Goal: Information Seeking & Learning: Learn about a topic

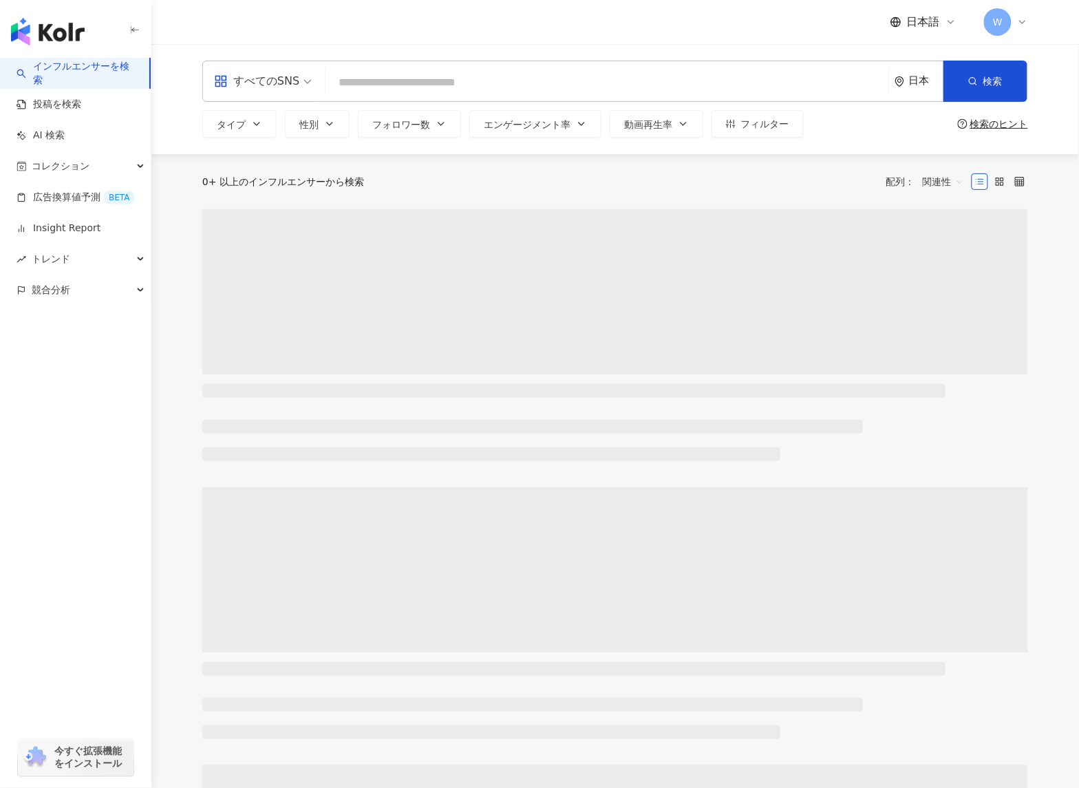
click at [1020, 23] on icon at bounding box center [1022, 22] width 11 height 11
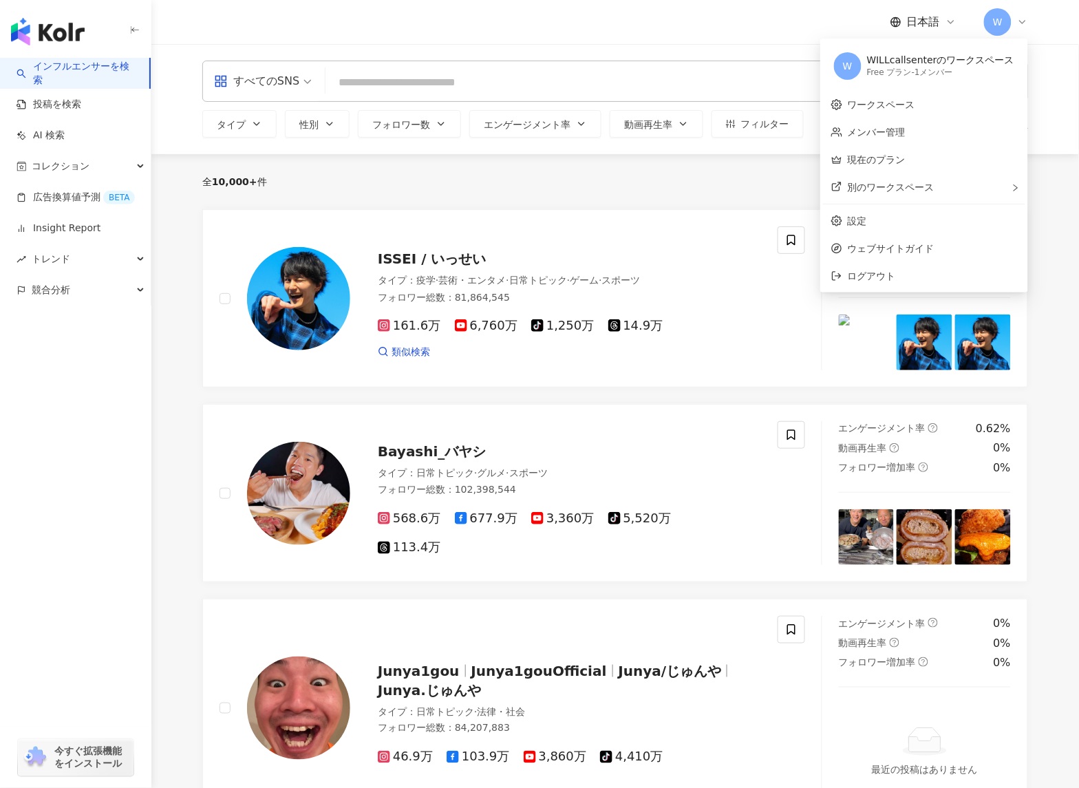
click at [383, 71] on input "search" at bounding box center [607, 82] width 552 height 26
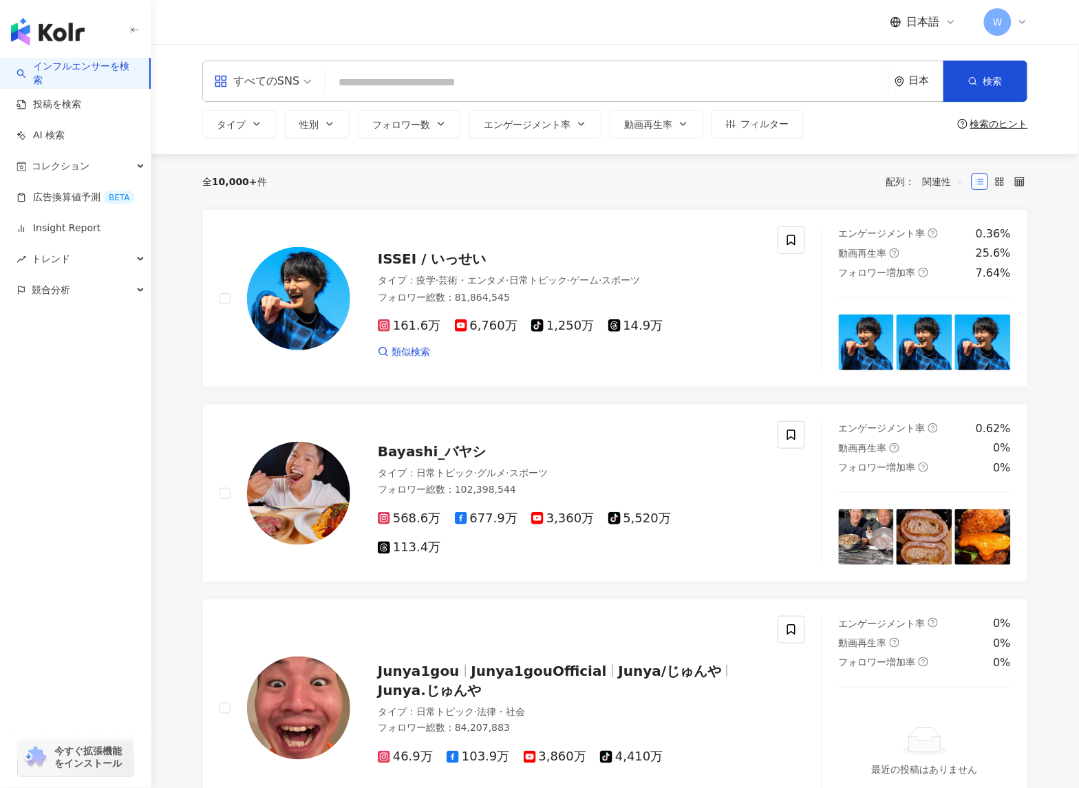
type input "*"
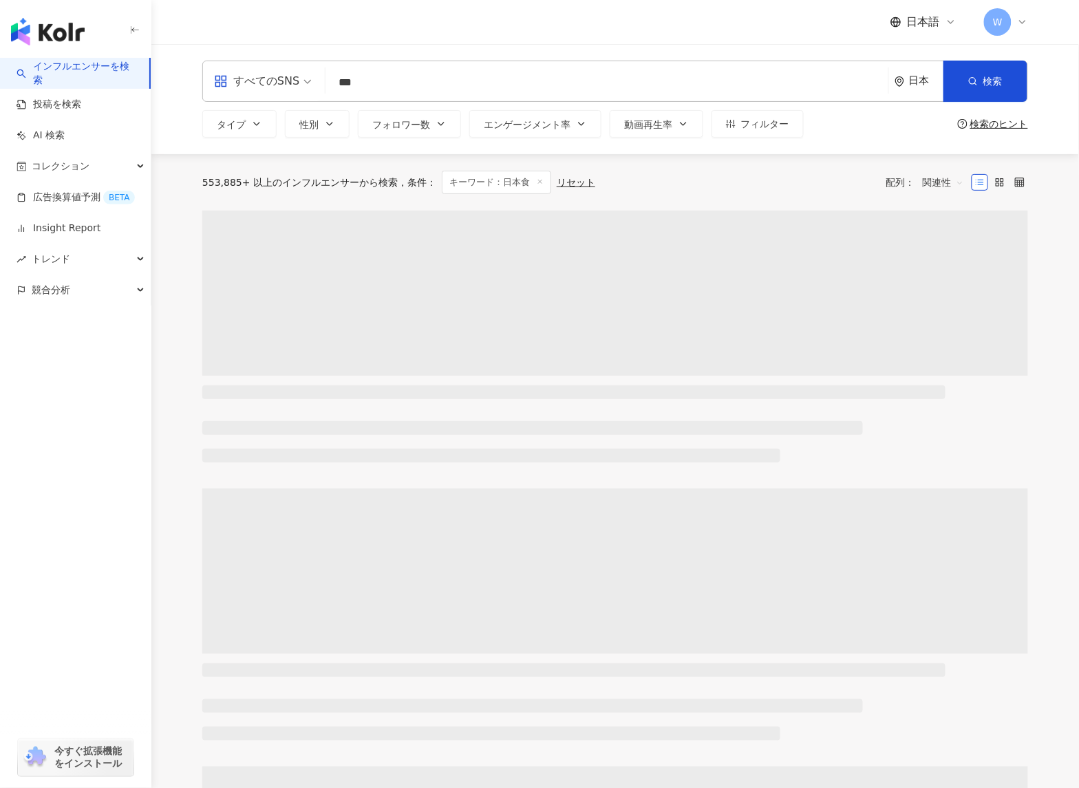
click at [1012, 147] on div "すべてのSNS *** 日本 検索 d5e16f1c-4af6-4d2b-aab7-1b5591271d48 275a2819-b37b-407d-8e49-…" at bounding box center [615, 99] width 928 height 110
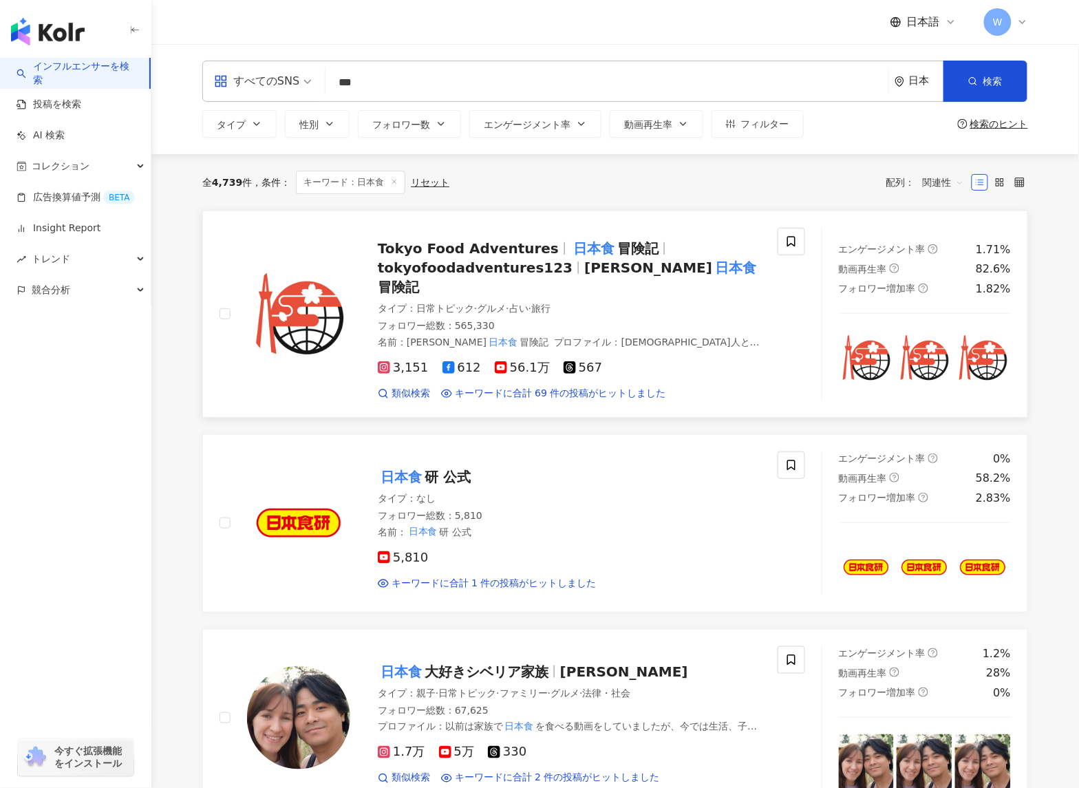
click at [392, 361] on span "3,151" at bounding box center [403, 368] width 51 height 14
click at [384, 88] on input "***" at bounding box center [607, 82] width 552 height 26
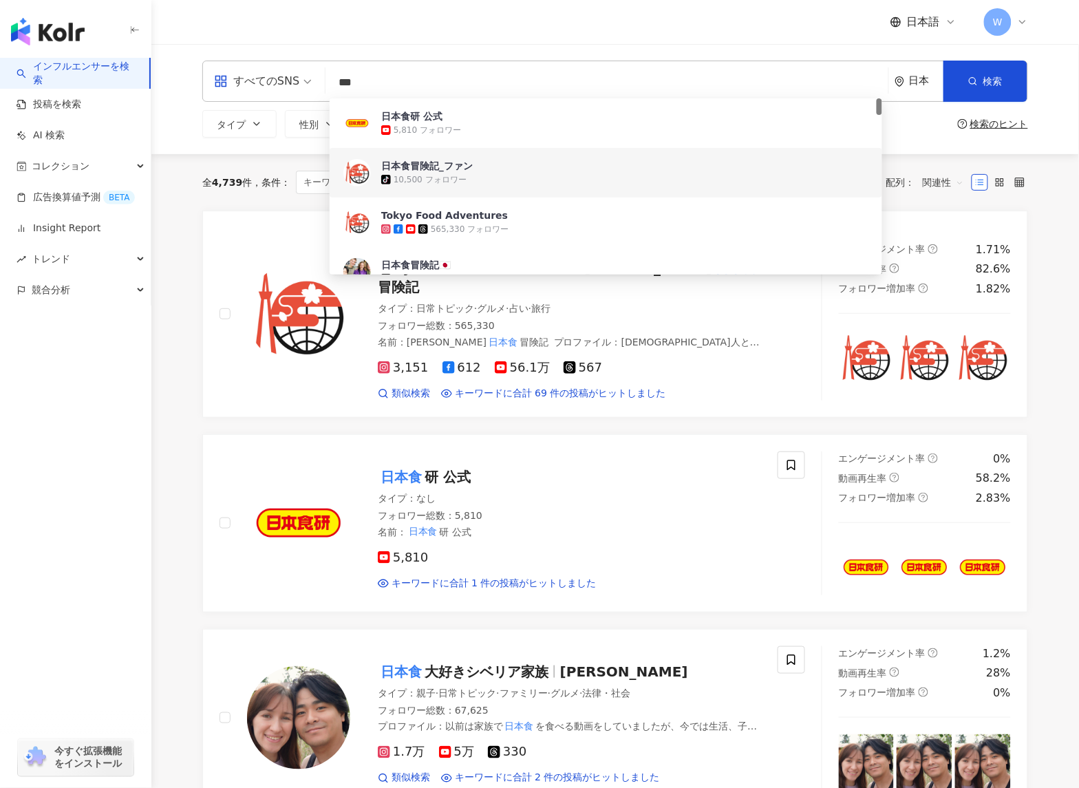
drag, startPoint x: 384, startPoint y: 88, endPoint x: 312, endPoint y: 87, distance: 71.6
click at [312, 87] on div "すべてのSNS *** 日本 検索 d5e16f1c-4af6-4d2b-aab7-1b5591271d48 275a2819-b37b-407d-8e49-…" at bounding box center [615, 81] width 826 height 41
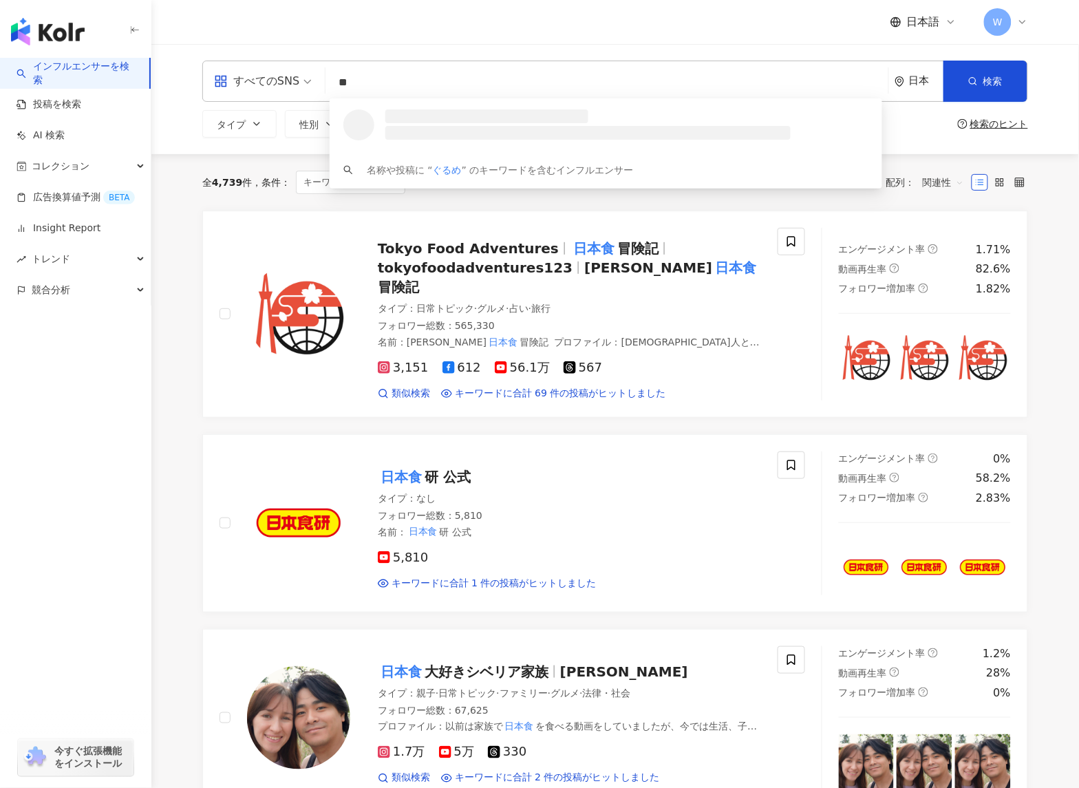
type input "*"
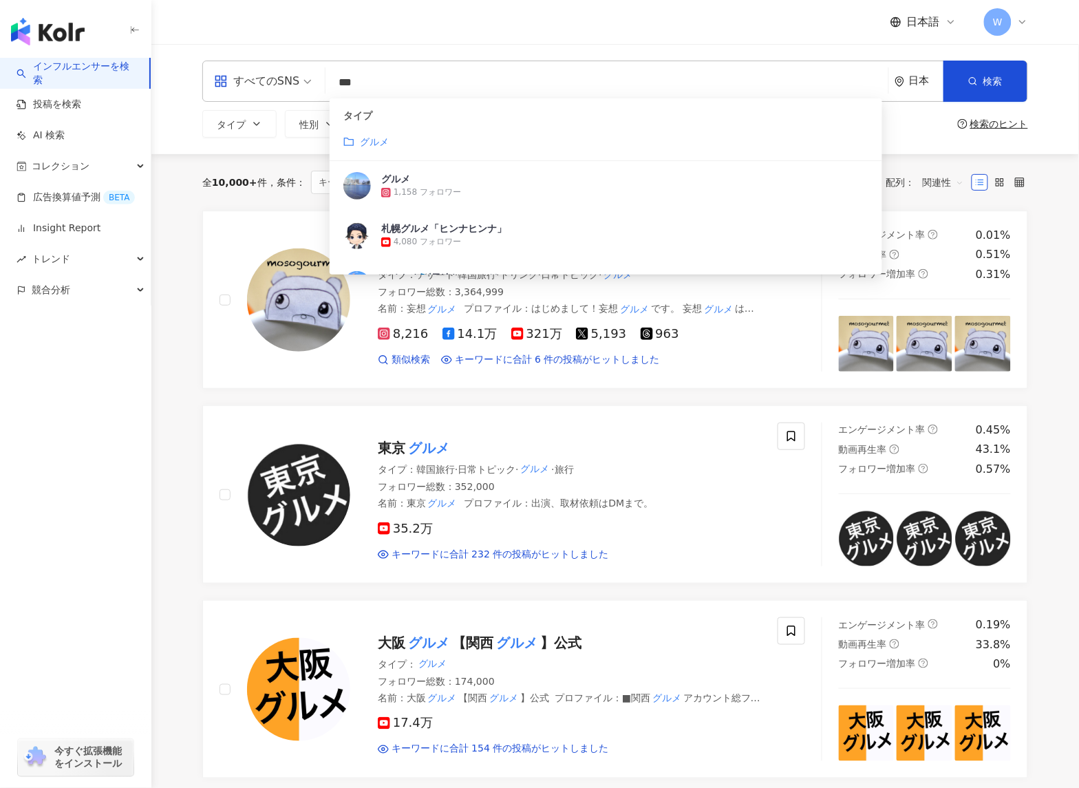
click at [170, 174] on main "すべてのSNS *** 日本 検索 customizedTag タイプ グルメ グルメ 1,158 フォロワー 札幌グルメ「ヒンナヒンナ」 4,080 フォロ…" at bounding box center [615, 738] width 928 height 1388
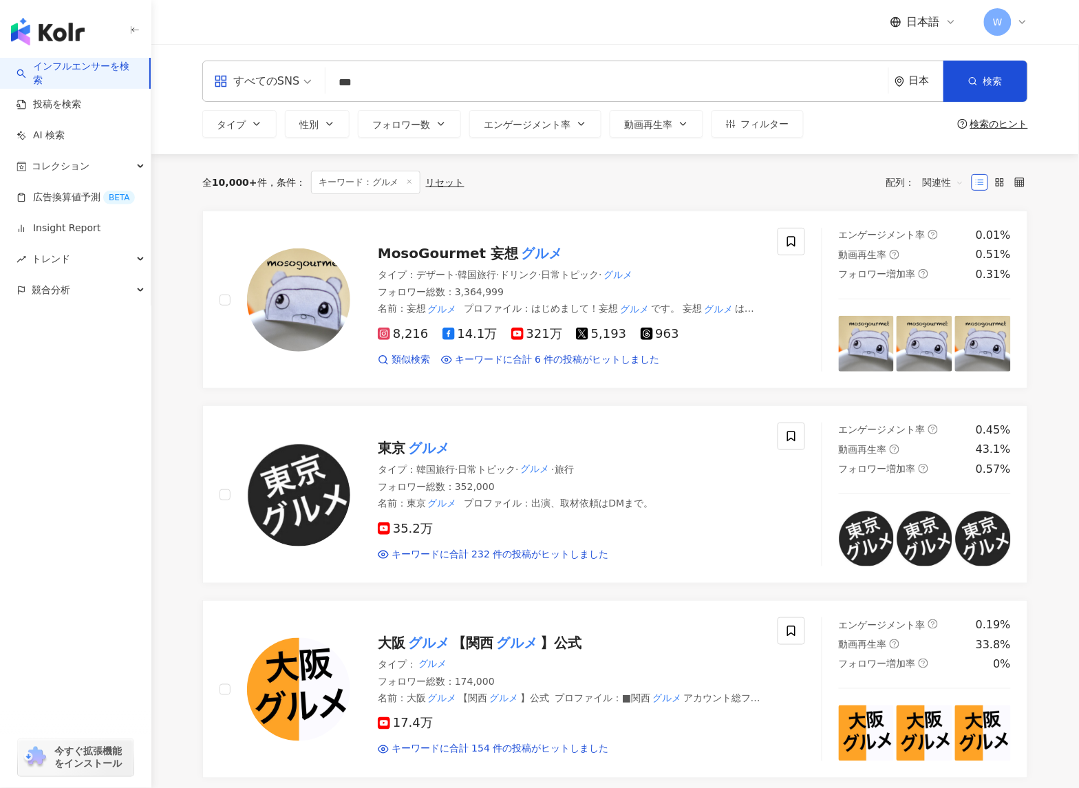
click at [490, 81] on input "***" at bounding box center [607, 82] width 552 height 26
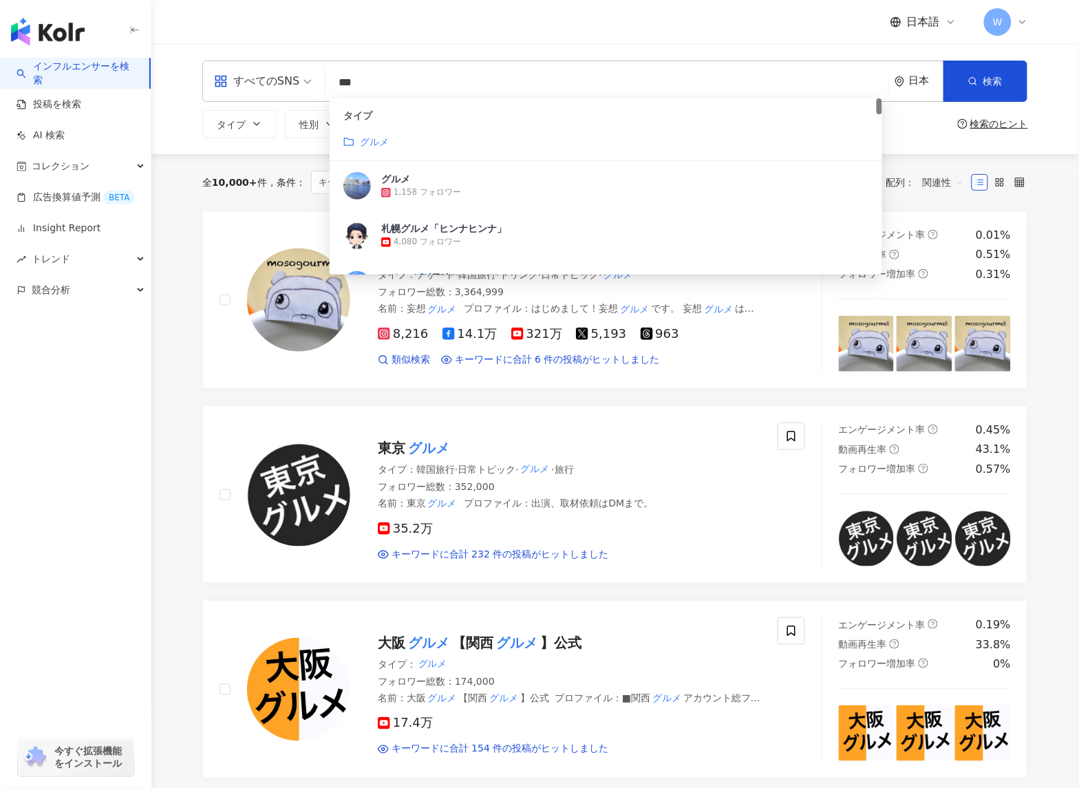
click at [826, 27] on div "日本語 W" at bounding box center [615, 22] width 826 height 44
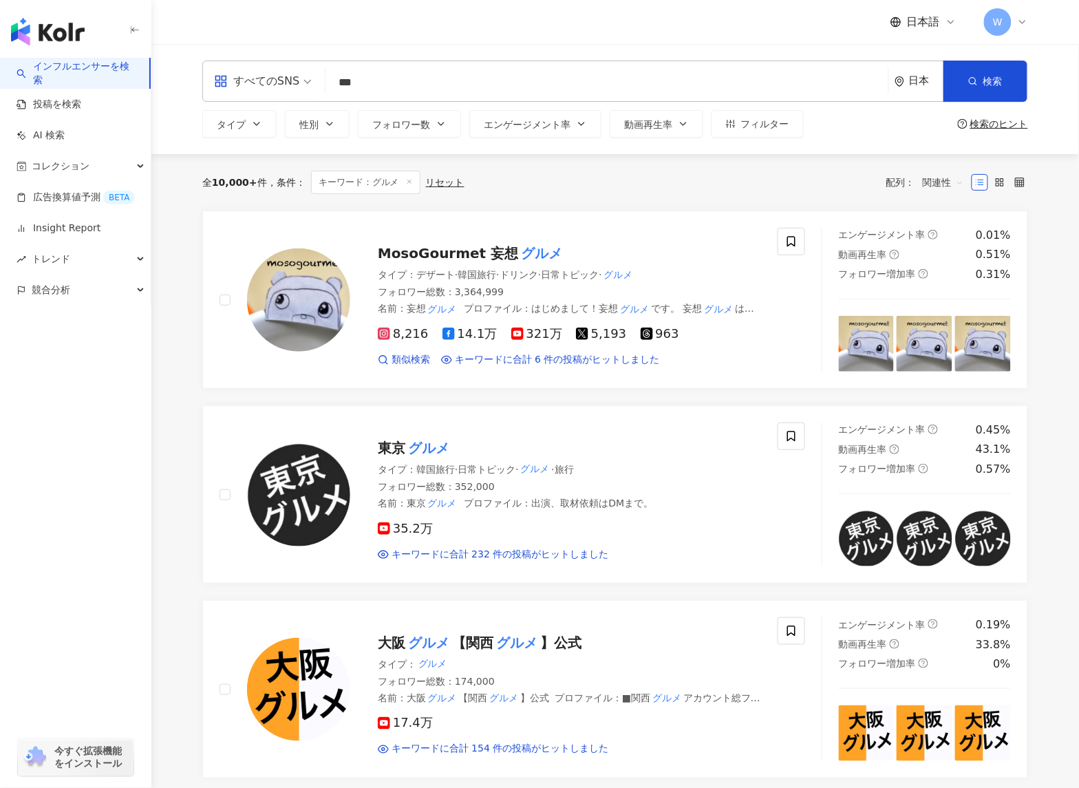
click at [924, 85] on div "日本" at bounding box center [926, 81] width 34 height 12
click at [442, 76] on input "***" at bounding box center [607, 82] width 552 height 26
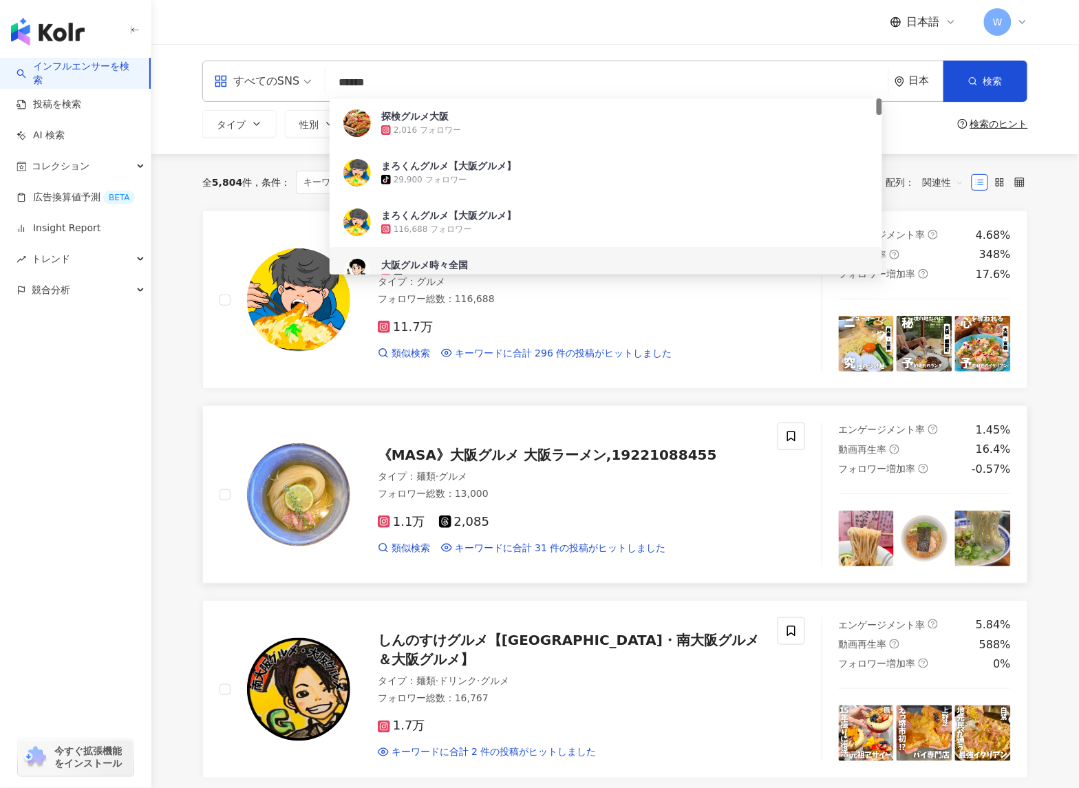
type input "******"
click at [617, 420] on link "《MASA》大阪グルメ 大阪ラーメン,19221088455 タイプ ： 麺類 · グルメ フォロワー総数 ： 13,000 1.1万 2,085 類似検索 …" at bounding box center [615, 494] width 826 height 178
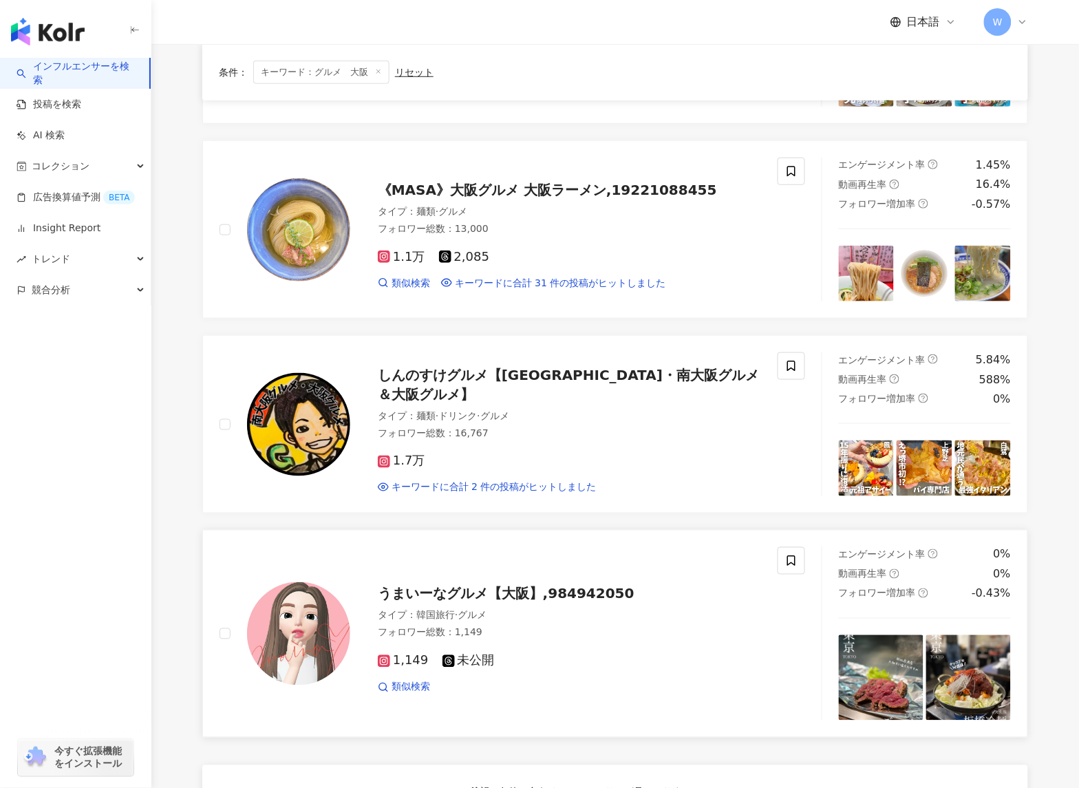
scroll to position [266, 0]
click at [400, 666] on span "1,149" at bounding box center [403, 660] width 51 height 14
click at [1005, 28] on span "W" at bounding box center [998, 22] width 28 height 28
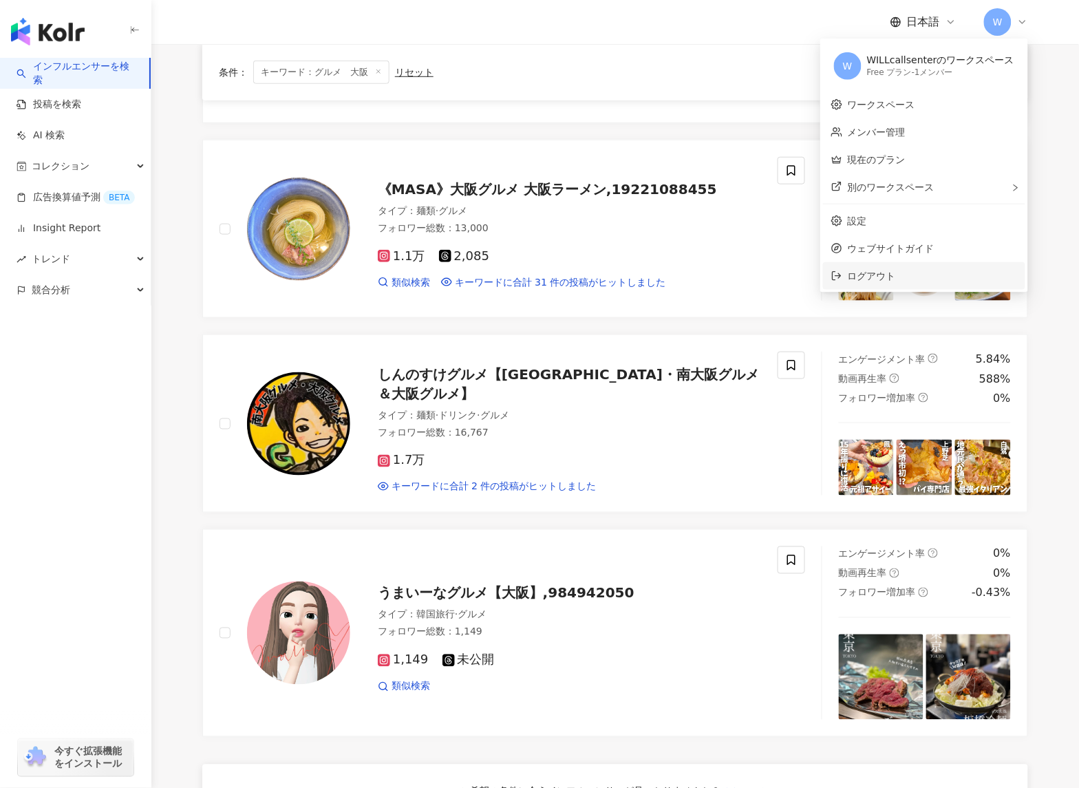
click at [927, 283] on li "ログアウト" at bounding box center [924, 276] width 202 height 28
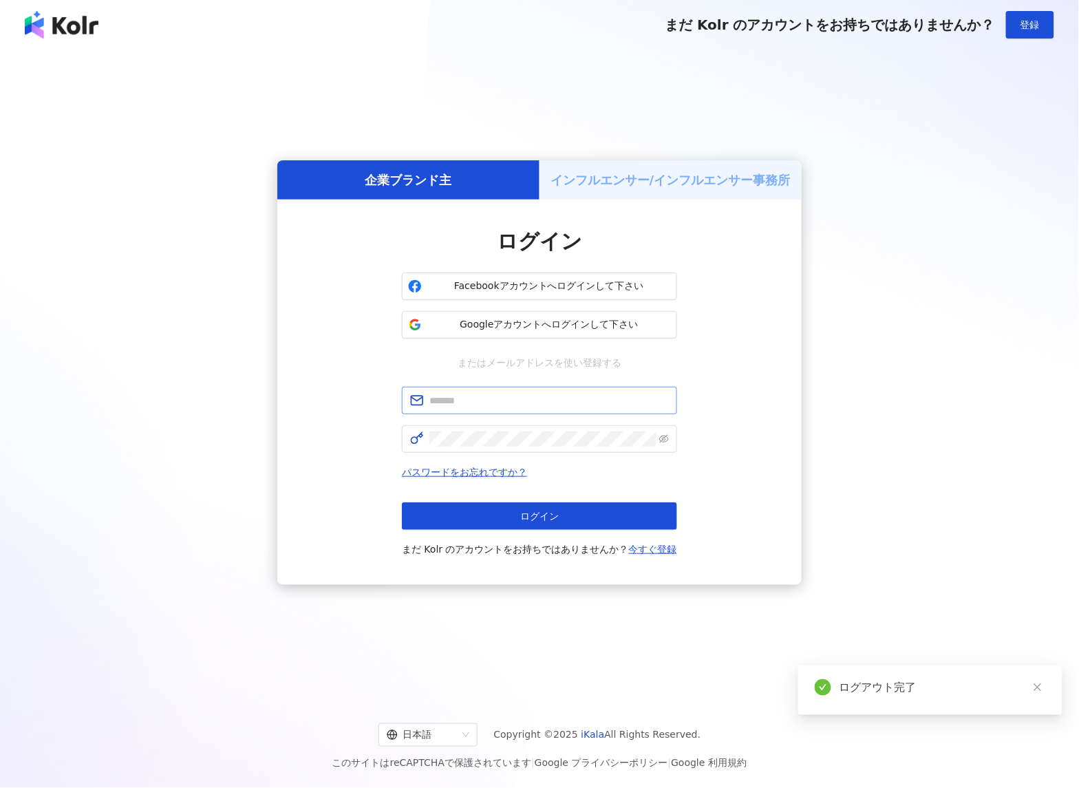
click at [519, 411] on span at bounding box center [539, 401] width 275 height 28
click at [517, 397] on input "text" at bounding box center [548, 400] width 239 height 15
paste input "**********"
type input "**********"
click at [513, 423] on form "**********" at bounding box center [539, 420] width 275 height 66
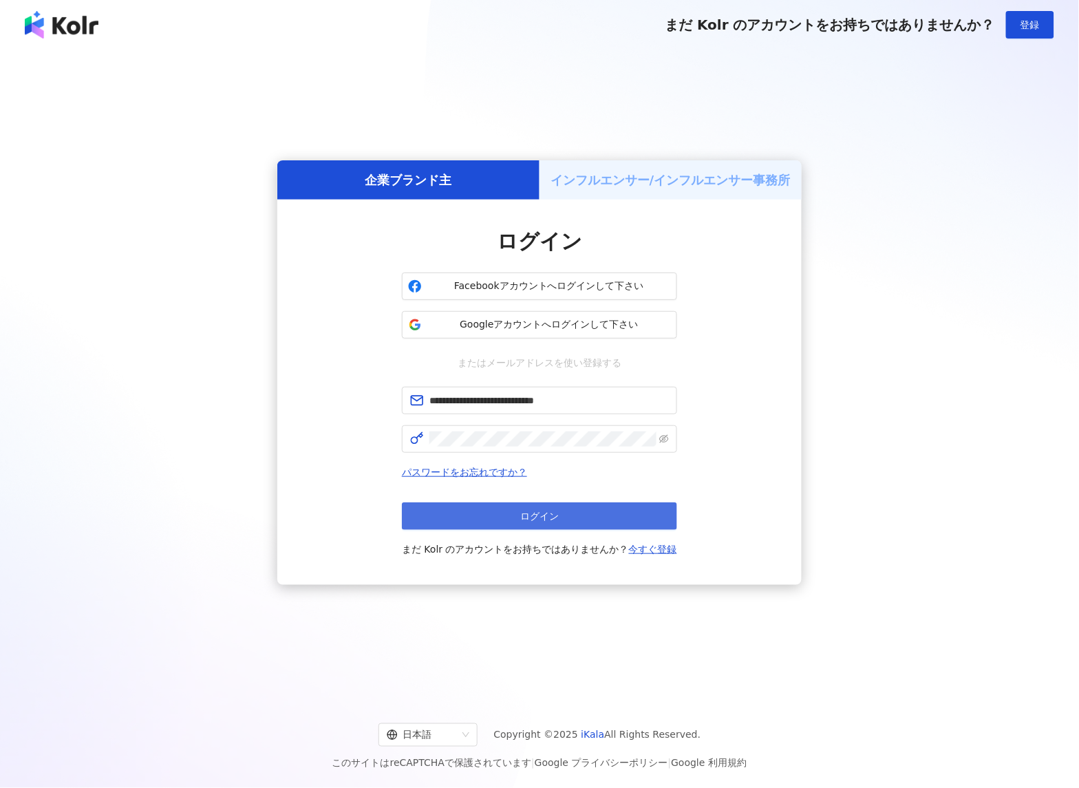
click at [551, 527] on button "ログイン" at bounding box center [539, 516] width 275 height 28
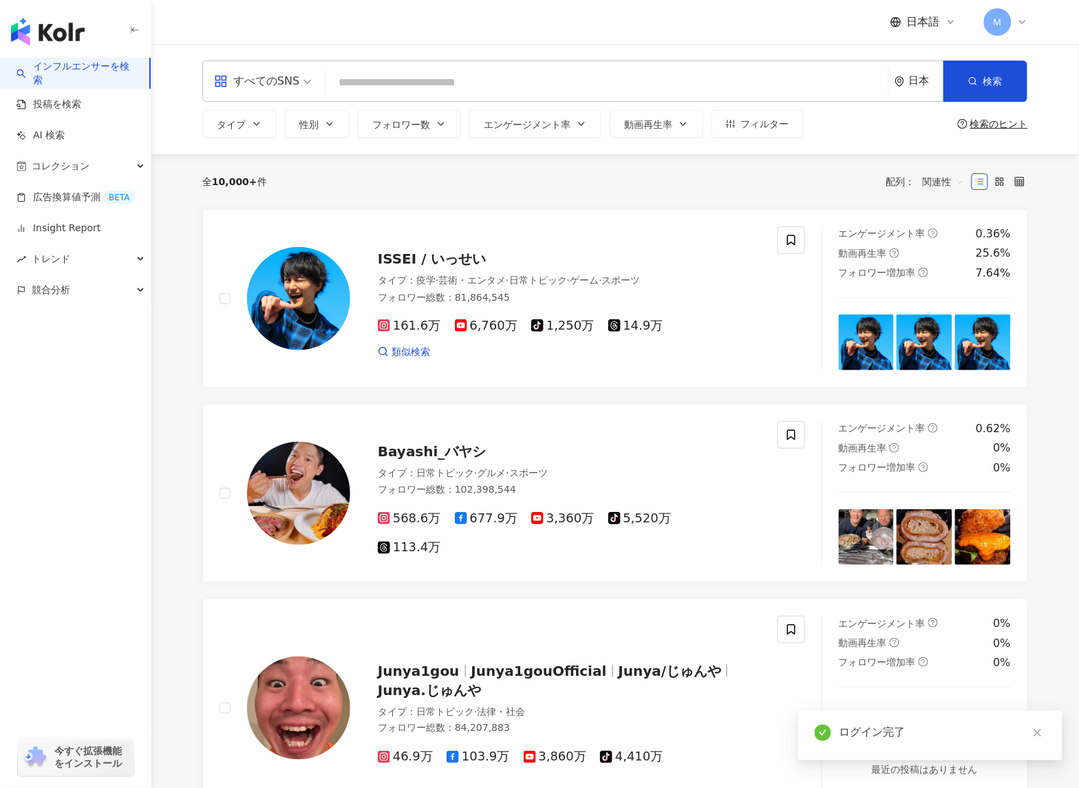
click at [700, 76] on input "search" at bounding box center [607, 82] width 552 height 26
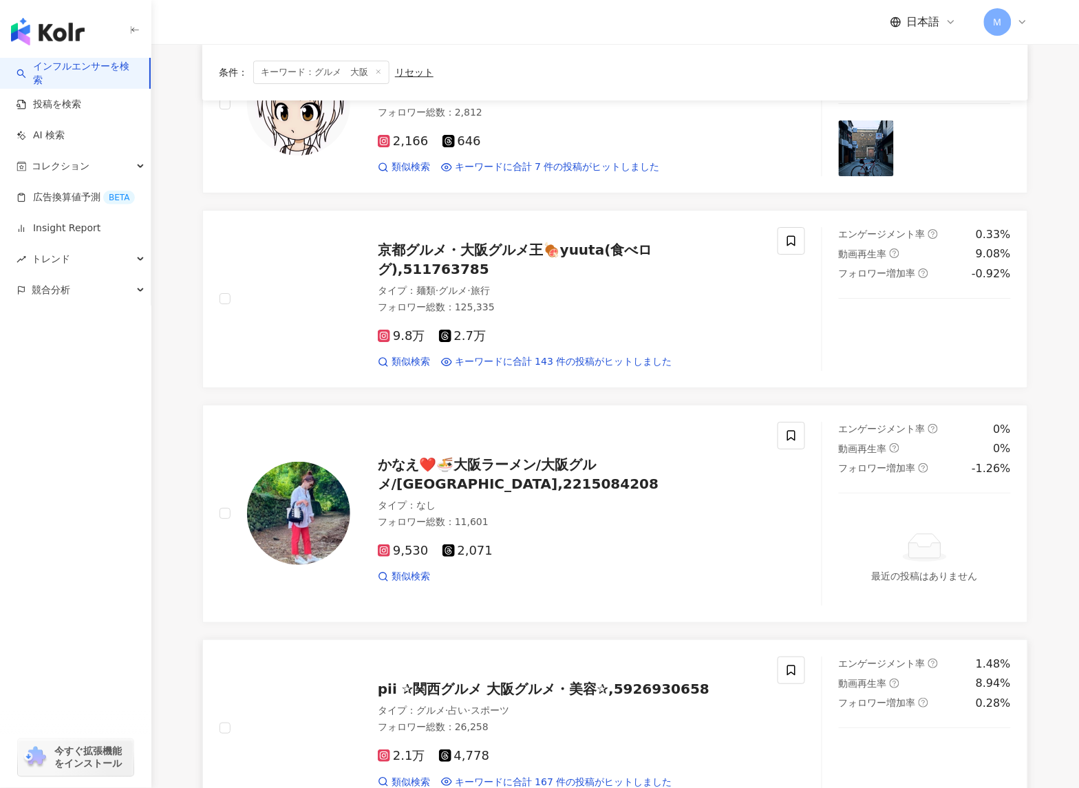
scroll to position [1270, 0]
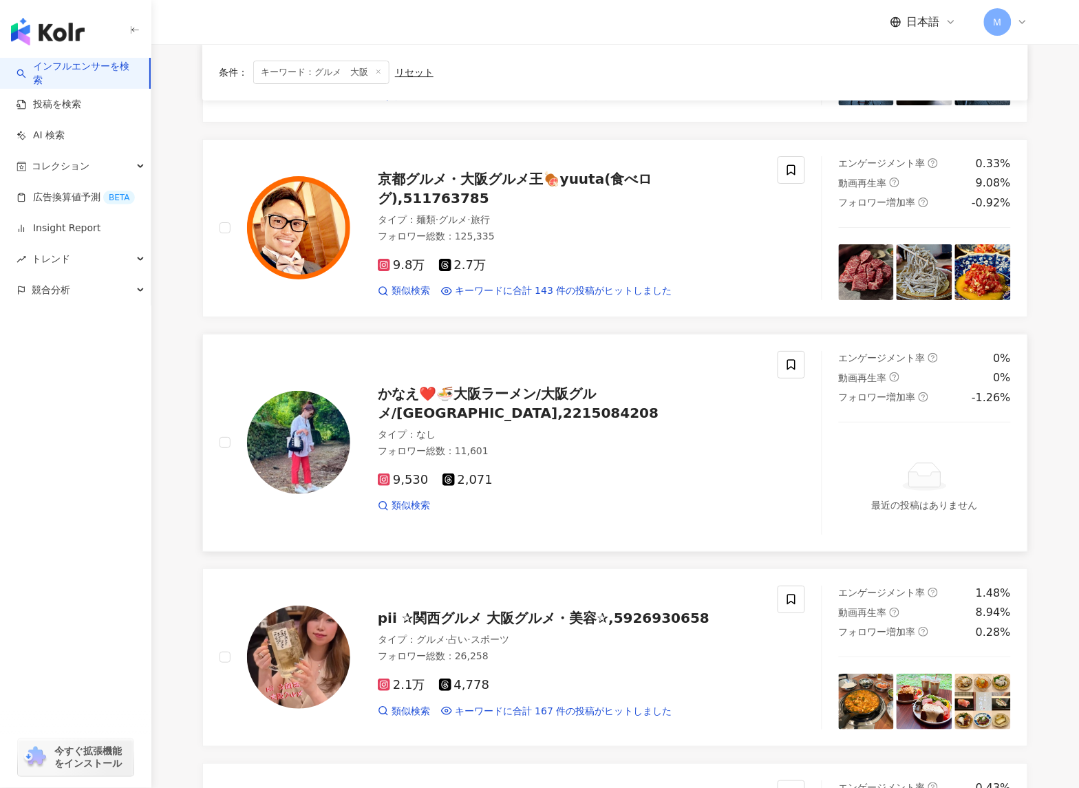
type input "******"
click at [398, 478] on span "9,530" at bounding box center [403, 480] width 51 height 14
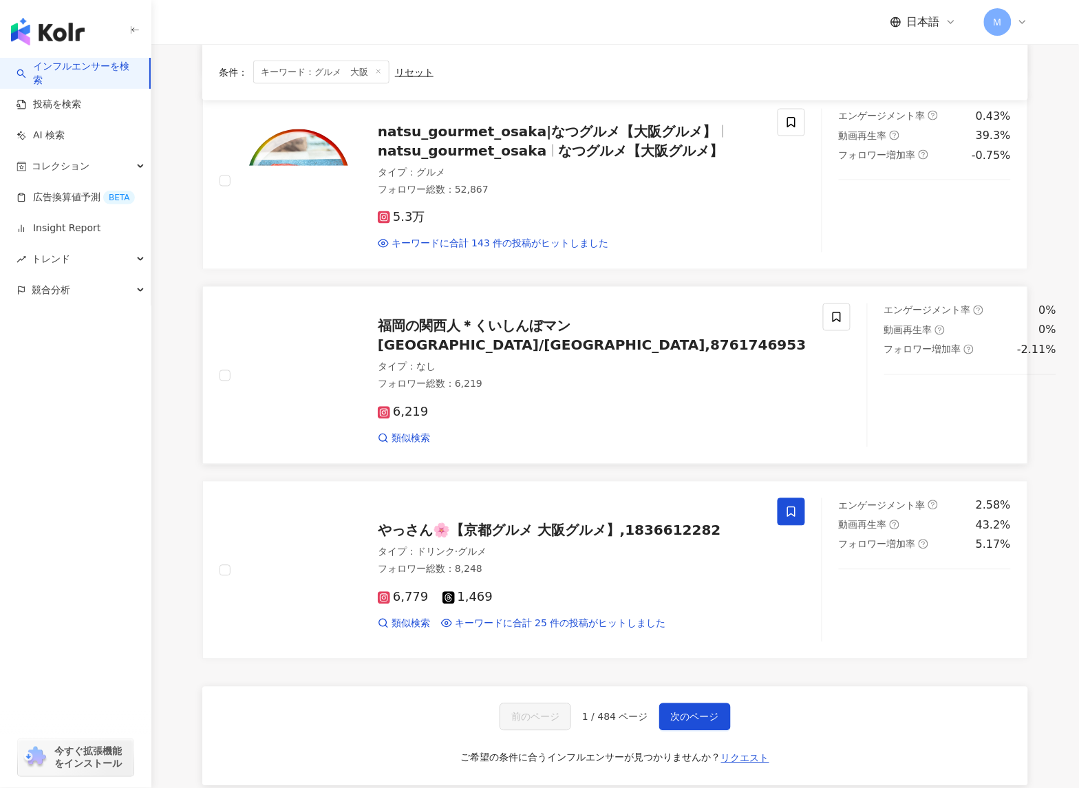
scroll to position [2046, 0]
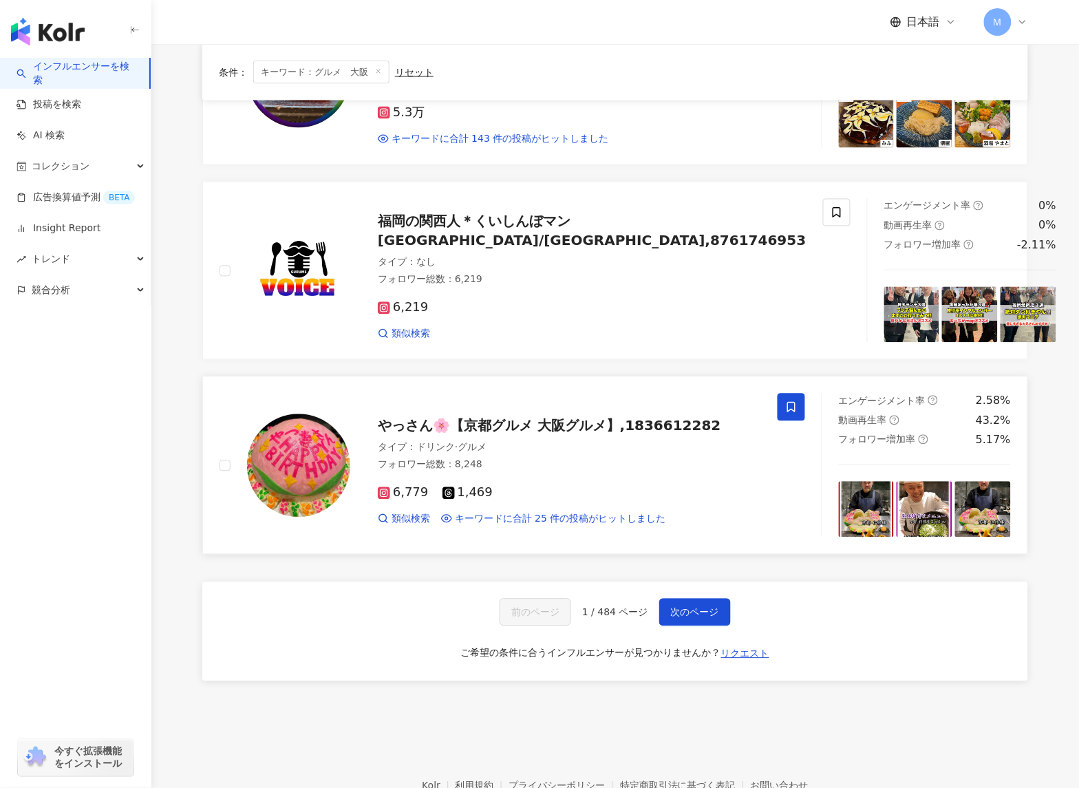
click at [580, 431] on span "やっさん🌸【京都グルメ 大阪グルメ】,1836612282" at bounding box center [549, 426] width 343 height 17
click at [684, 601] on div "前のページ 1 / 484 ページ 次のページ ご希望の条件に合うインフルエンサーが見つかりませんか？ リクエスト" at bounding box center [615, 631] width 826 height 99
click at [694, 617] on span "次のページ" at bounding box center [695, 612] width 48 height 11
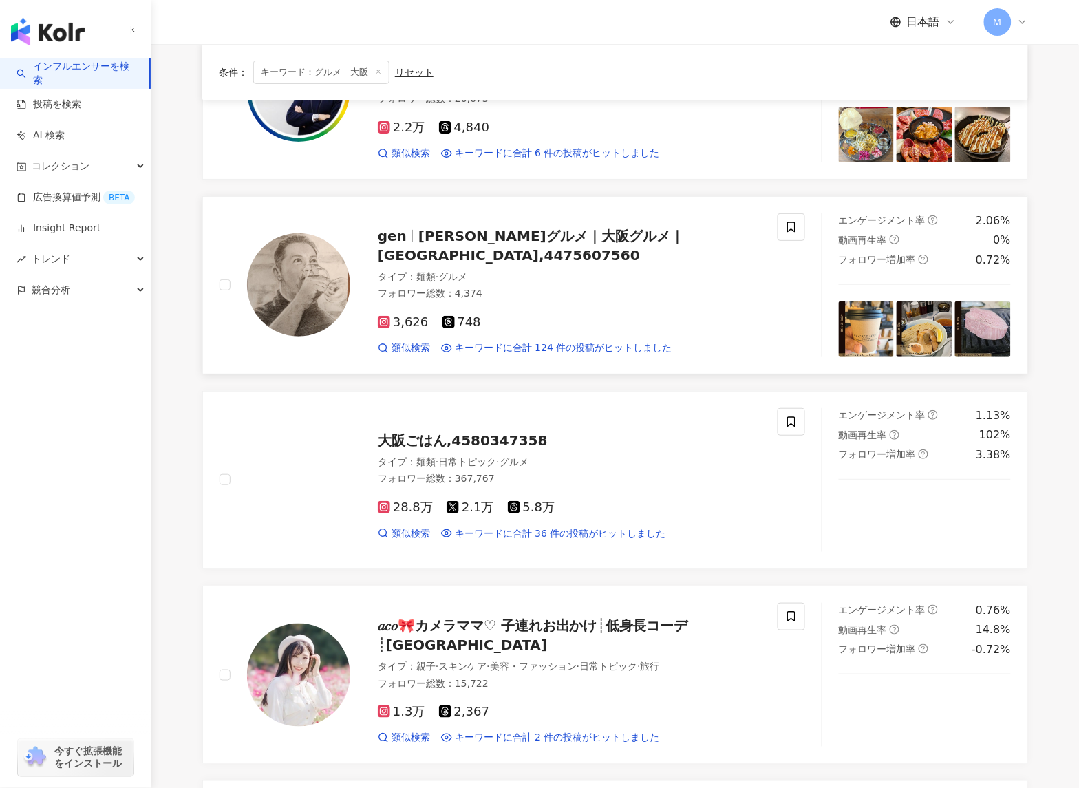
scroll to position [1470, 0]
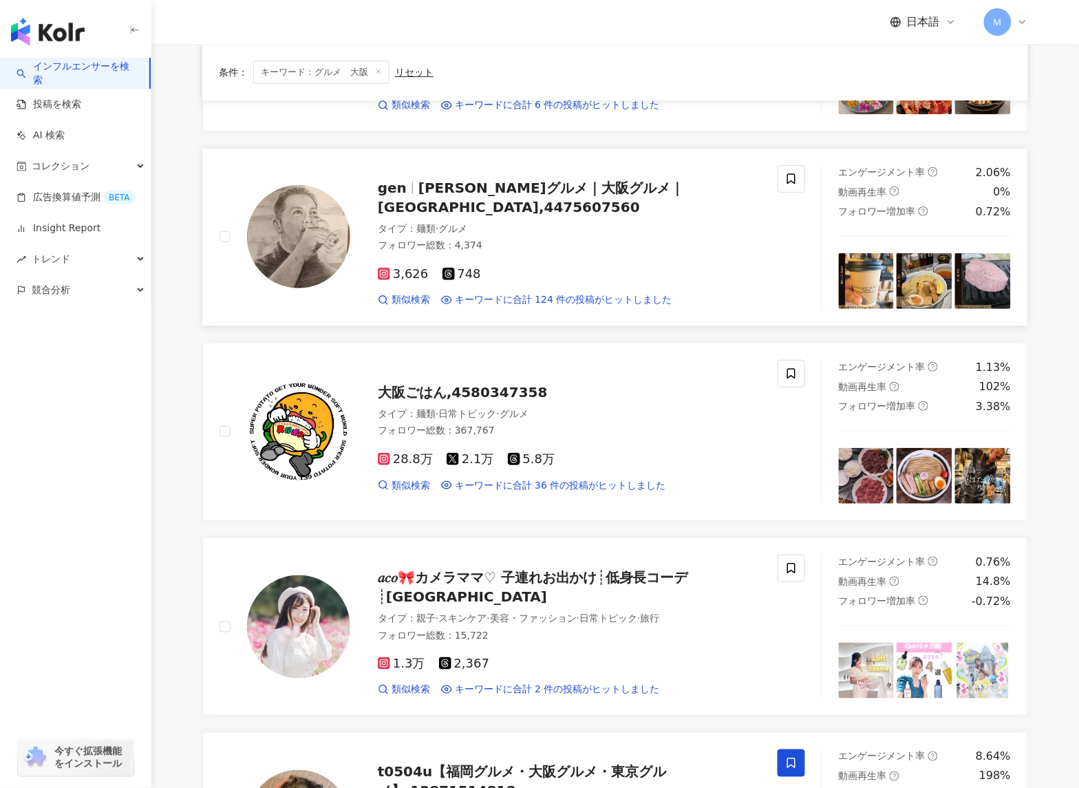
click at [389, 268] on icon at bounding box center [384, 274] width 12 height 12
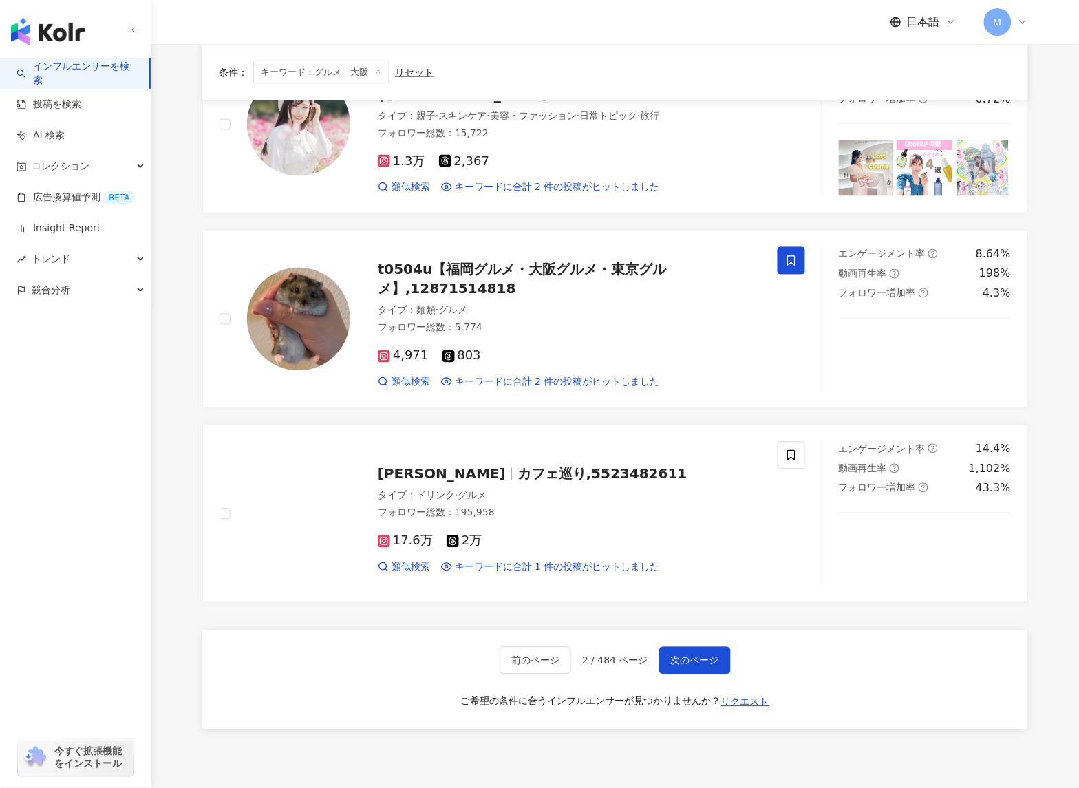
scroll to position [1999, 0]
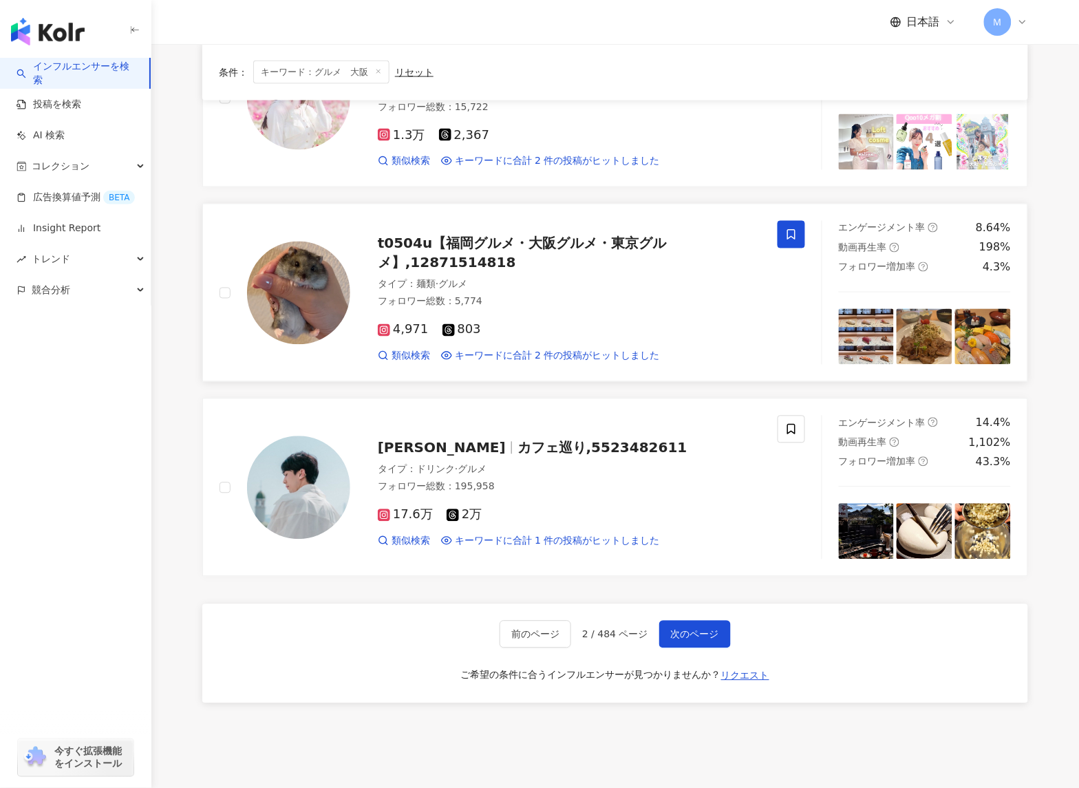
click at [517, 248] on div "t0504u【福岡グルメ・大阪グルメ・東京グルメ】,12871514818" at bounding box center [569, 253] width 383 height 39
click at [697, 629] on span "次のページ" at bounding box center [695, 634] width 48 height 11
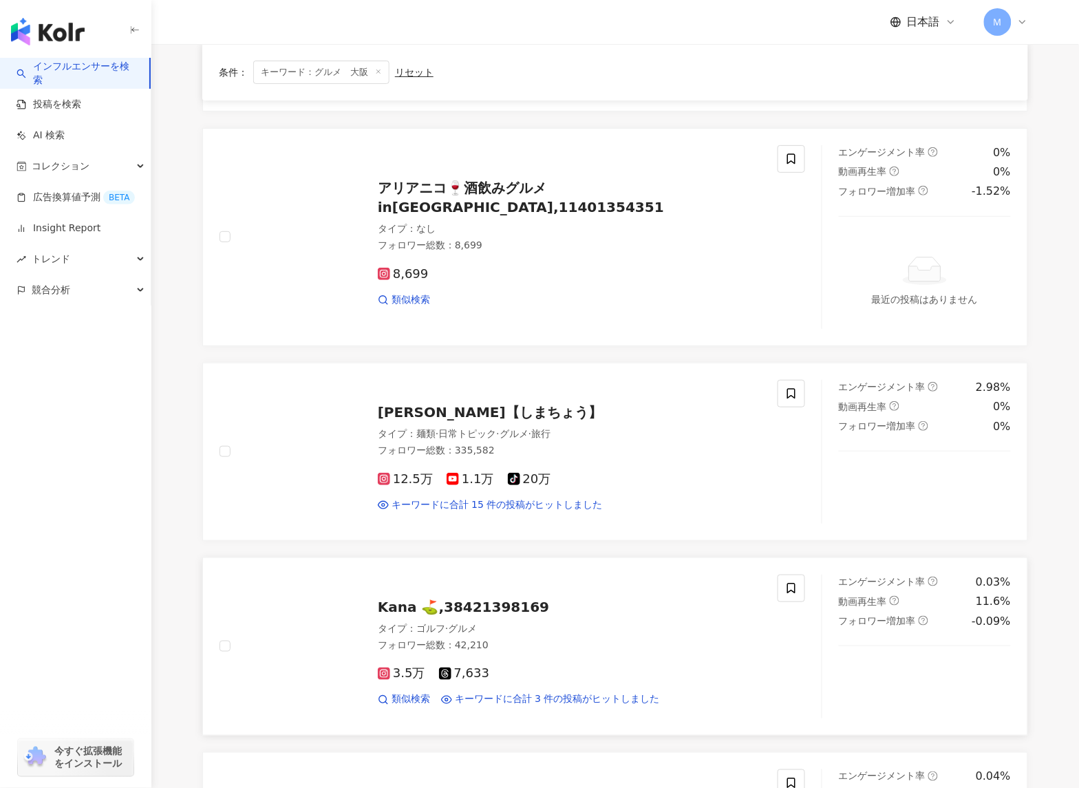
scroll to position [1360, 0]
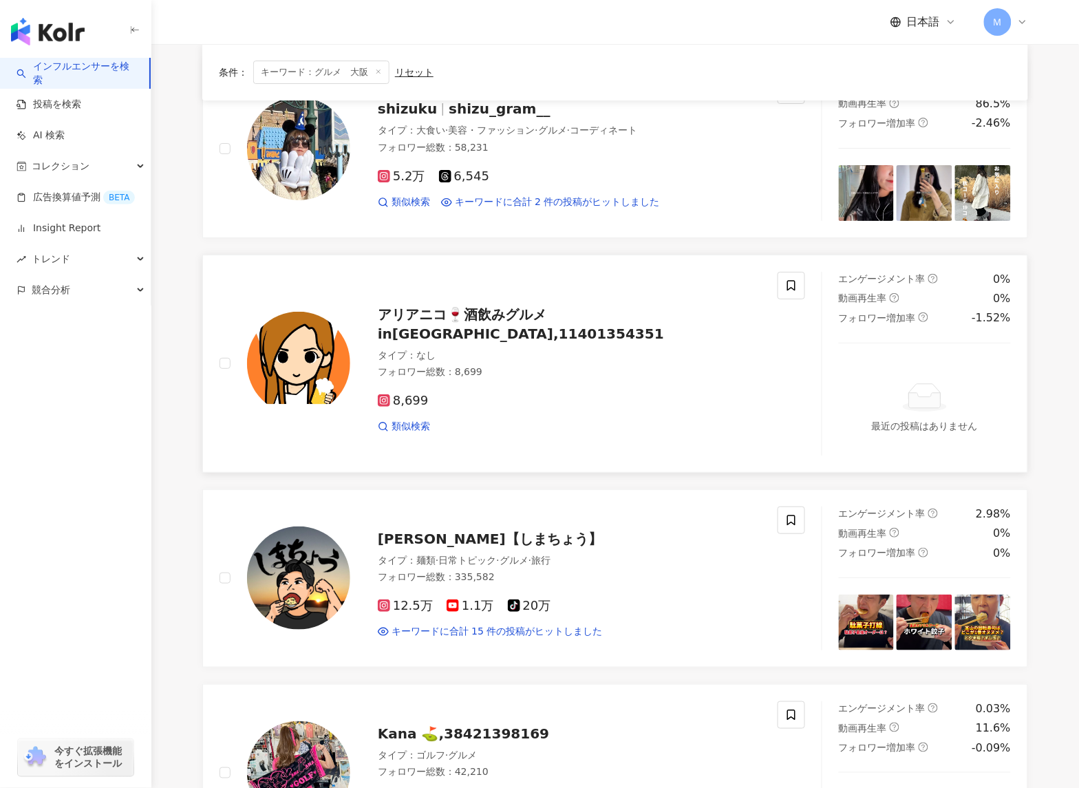
click at [546, 332] on span "アリアニコ🍷酒飲みグルメin大阪,11401354351" at bounding box center [521, 324] width 286 height 36
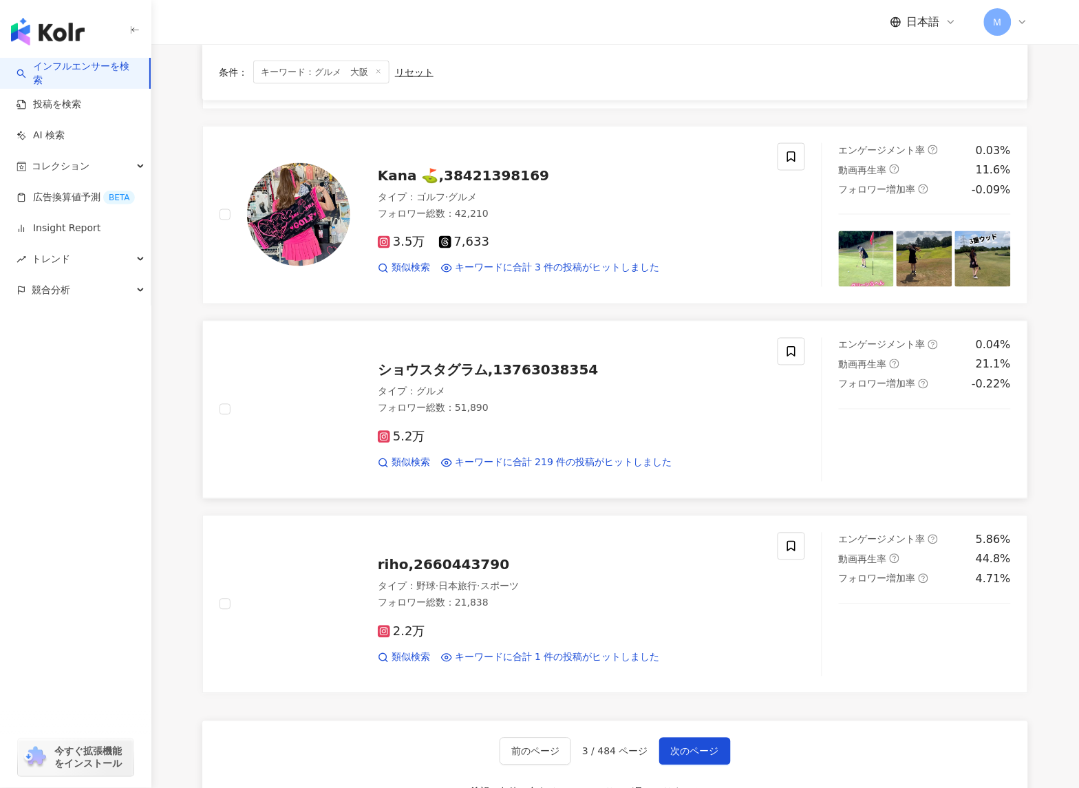
scroll to position [1958, 0]
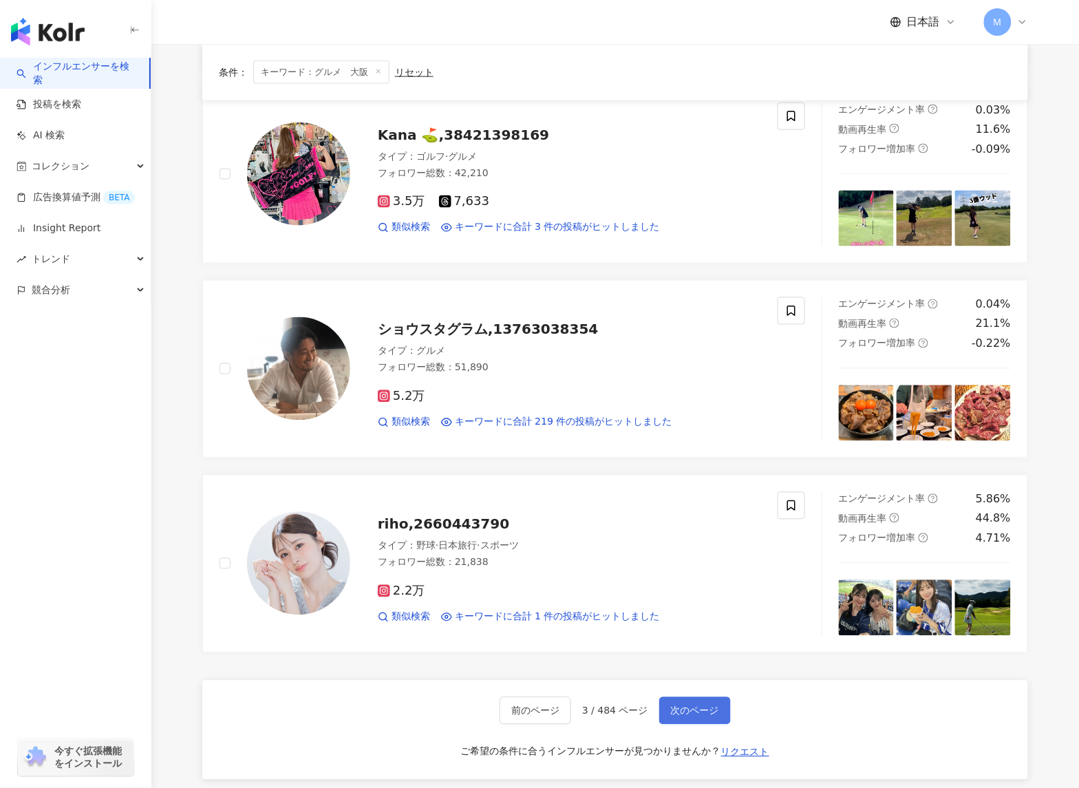
click at [709, 710] on span "次のページ" at bounding box center [695, 710] width 48 height 11
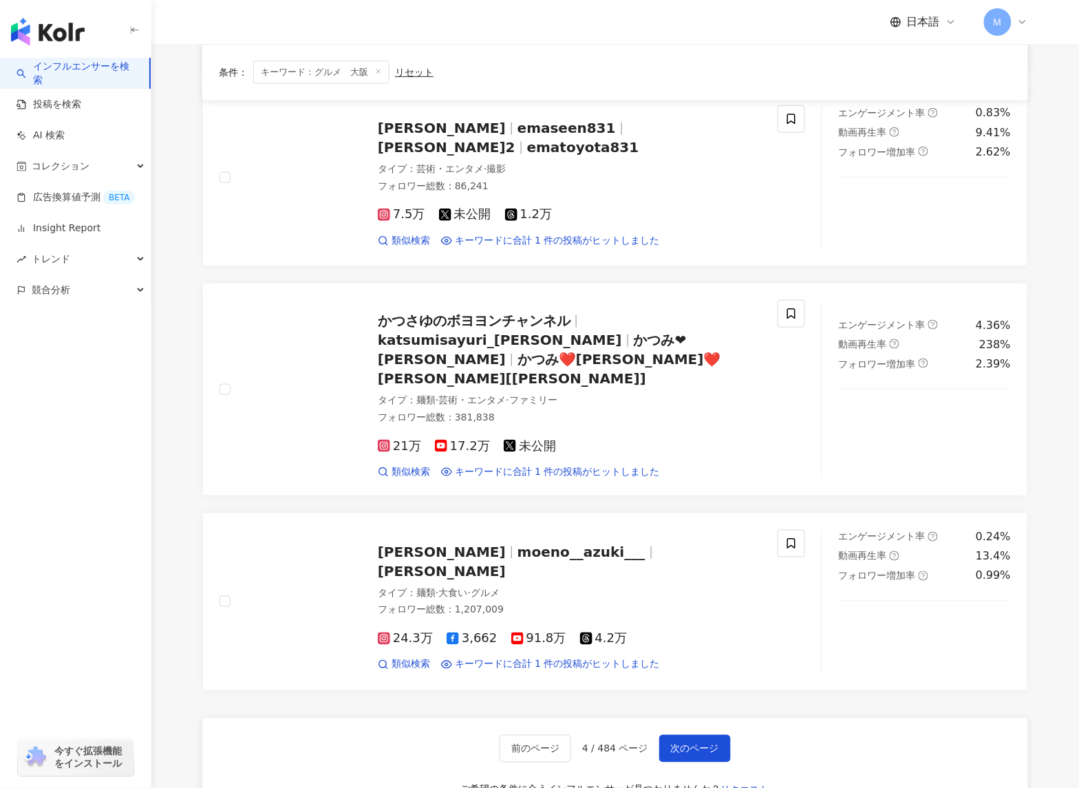
scroll to position [1680, 0]
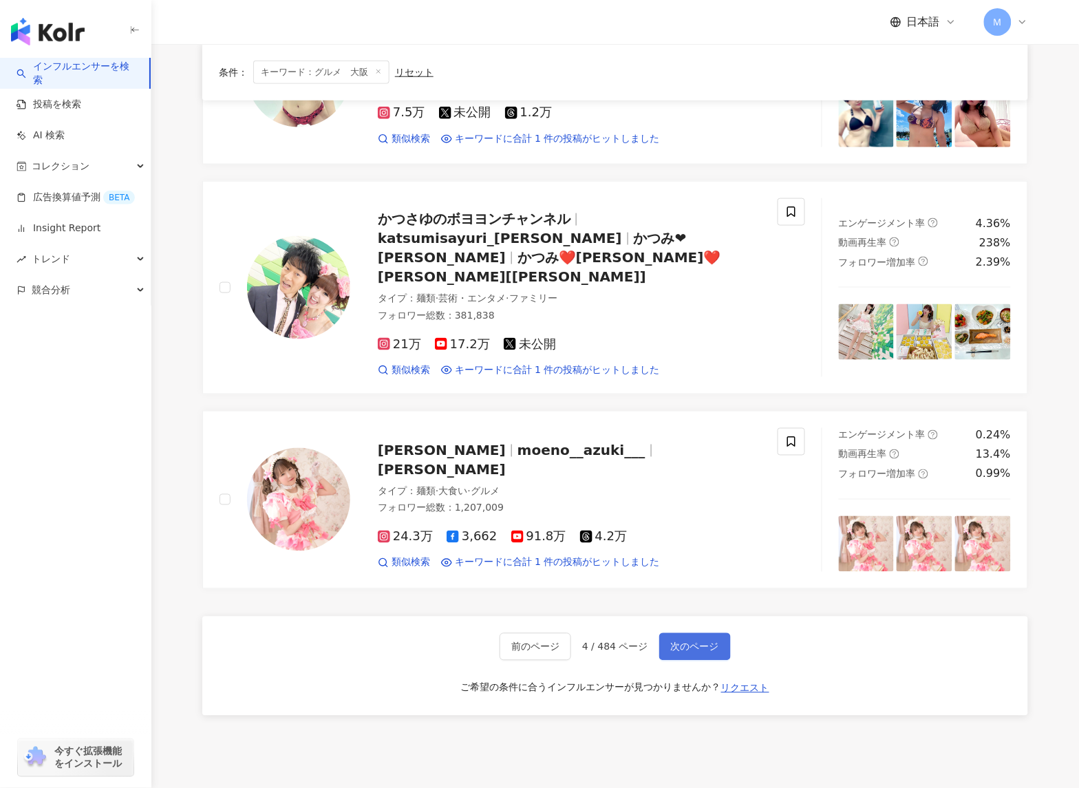
click at [667, 633] on button "次のページ" at bounding box center [695, 647] width 72 height 28
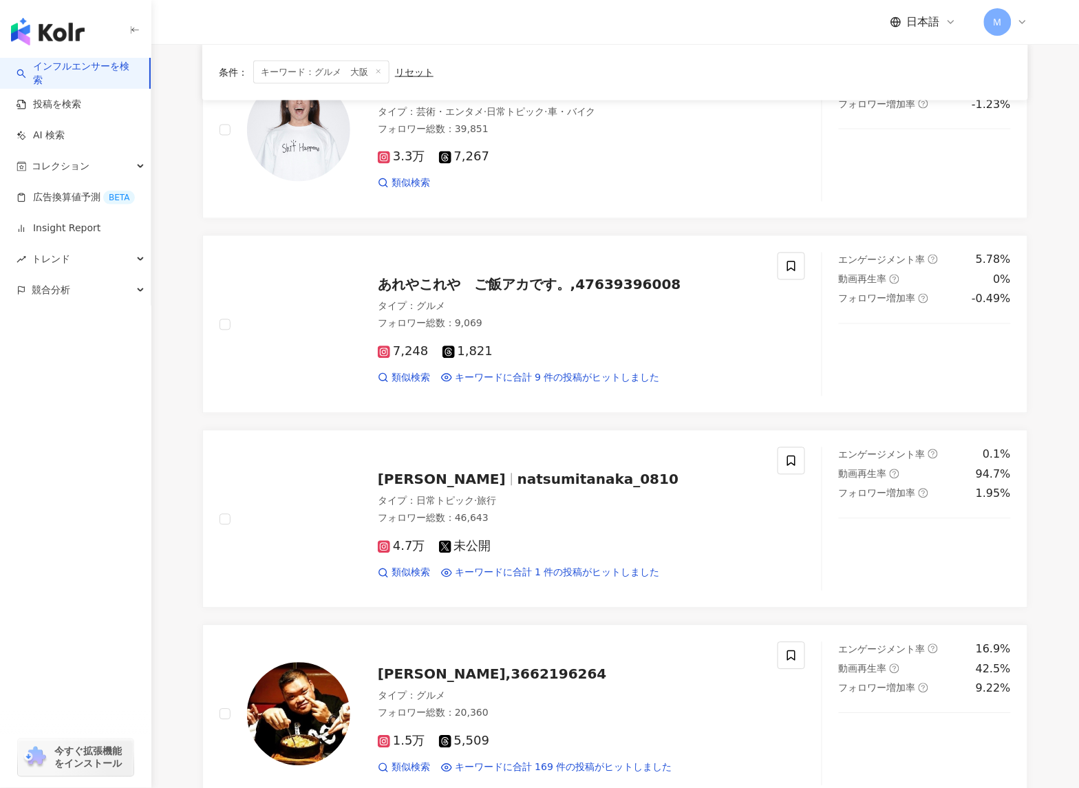
scroll to position [561, 0]
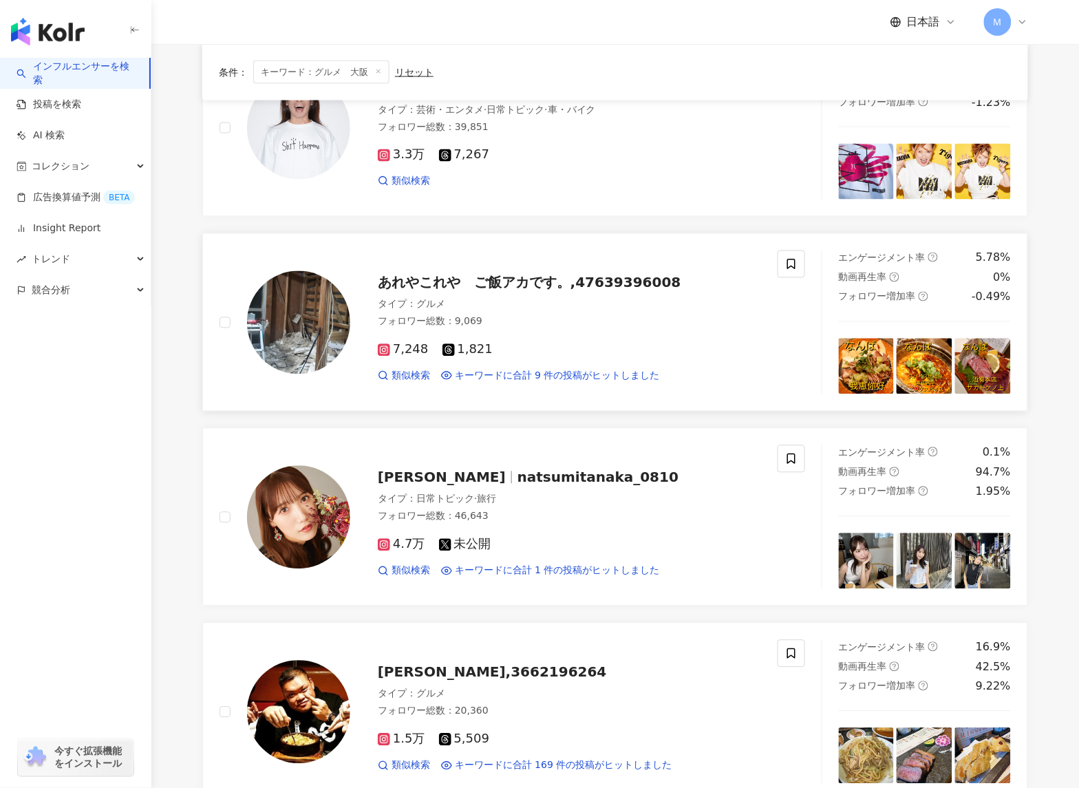
click at [588, 294] on div "あれやこれや　ご飯アカです。,47639396008 タイプ ： グルメ フォロワー総数 ： 9,069 7,248 1,821 類似検索 キーワードに合計 …" at bounding box center [555, 322] width 411 height 120
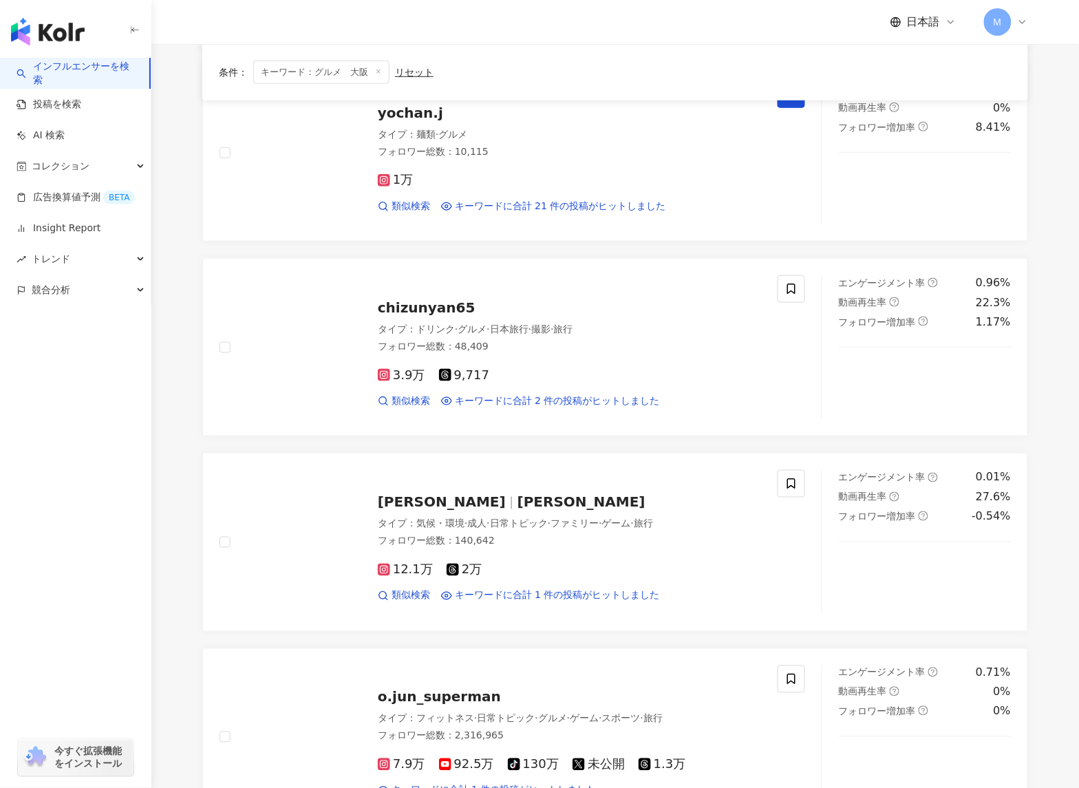
scroll to position [2011, 0]
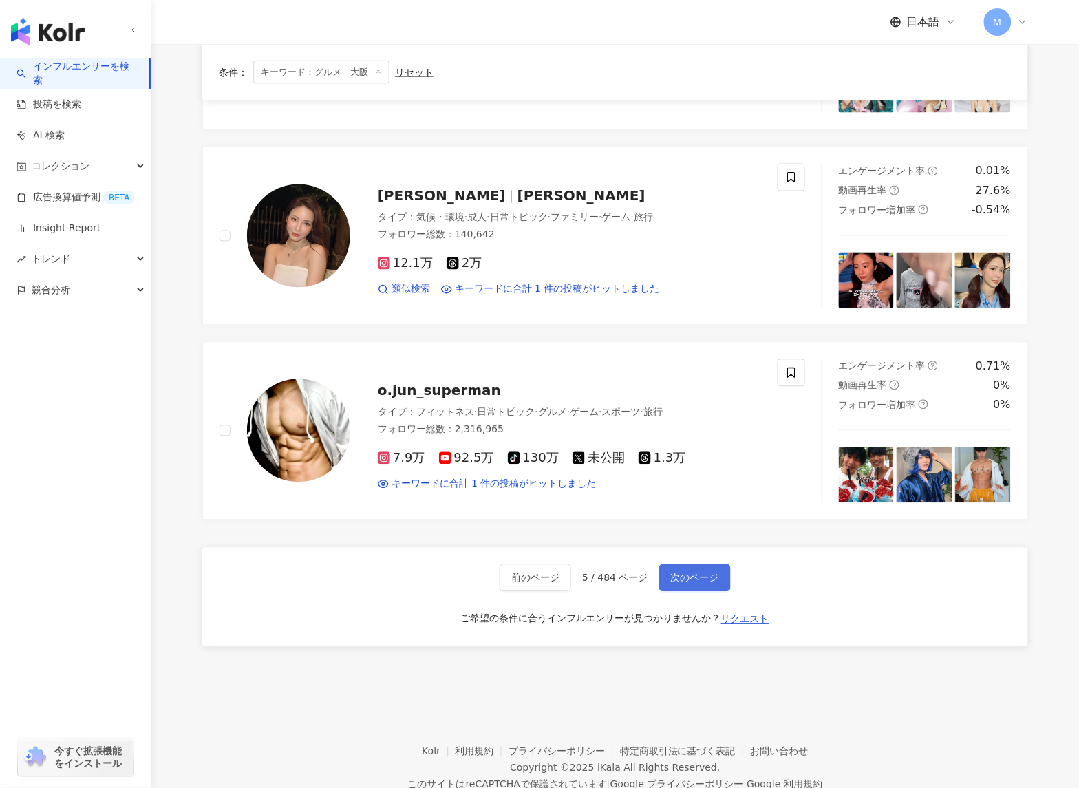
click at [676, 581] on span "次のページ" at bounding box center [695, 577] width 48 height 11
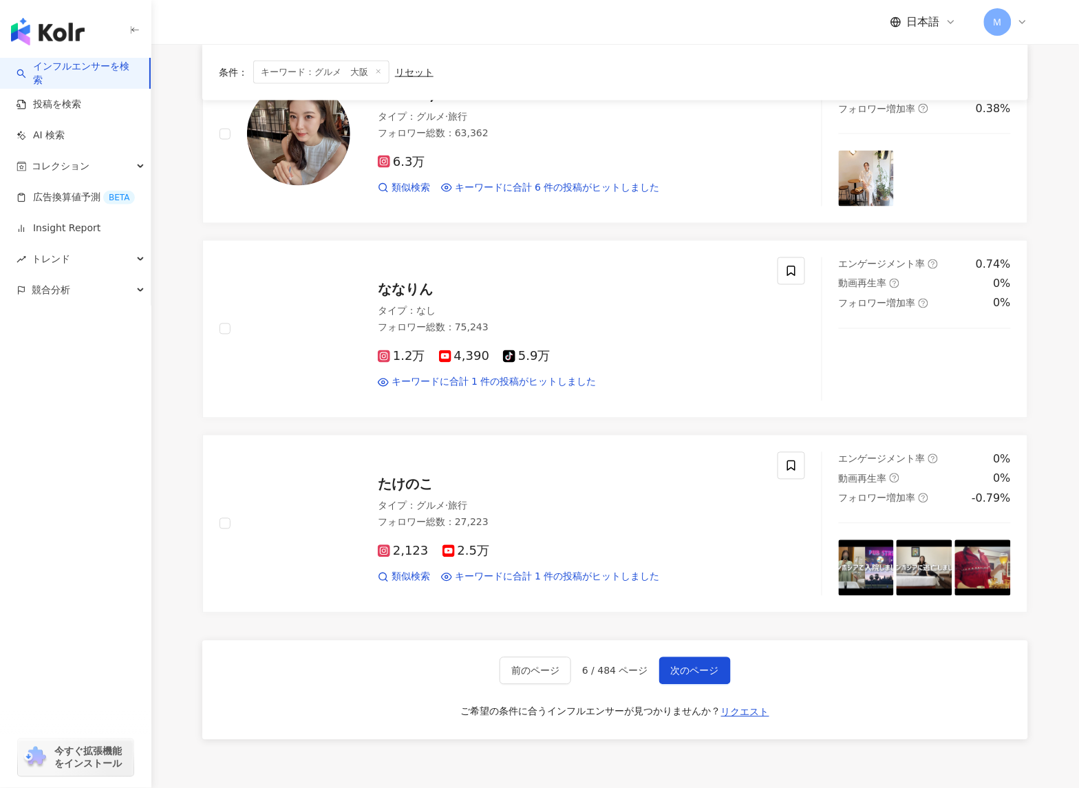
scroll to position [2061, 0]
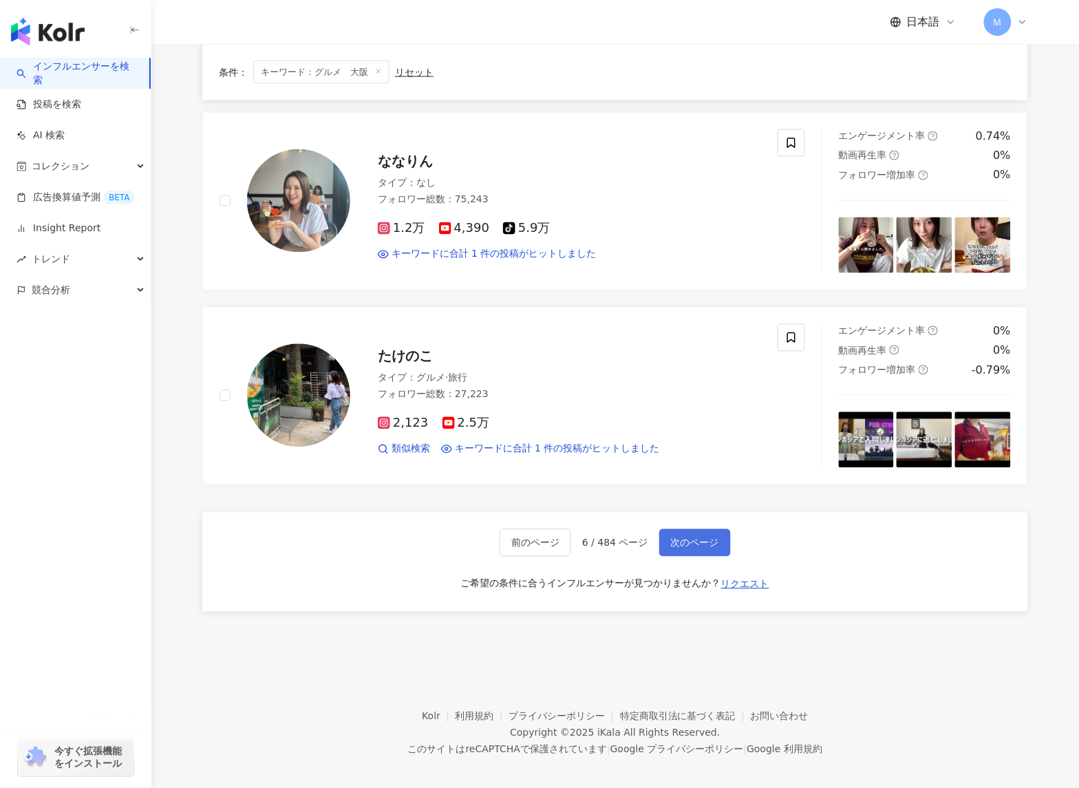
click at [694, 537] on span "次のページ" at bounding box center [695, 542] width 48 height 11
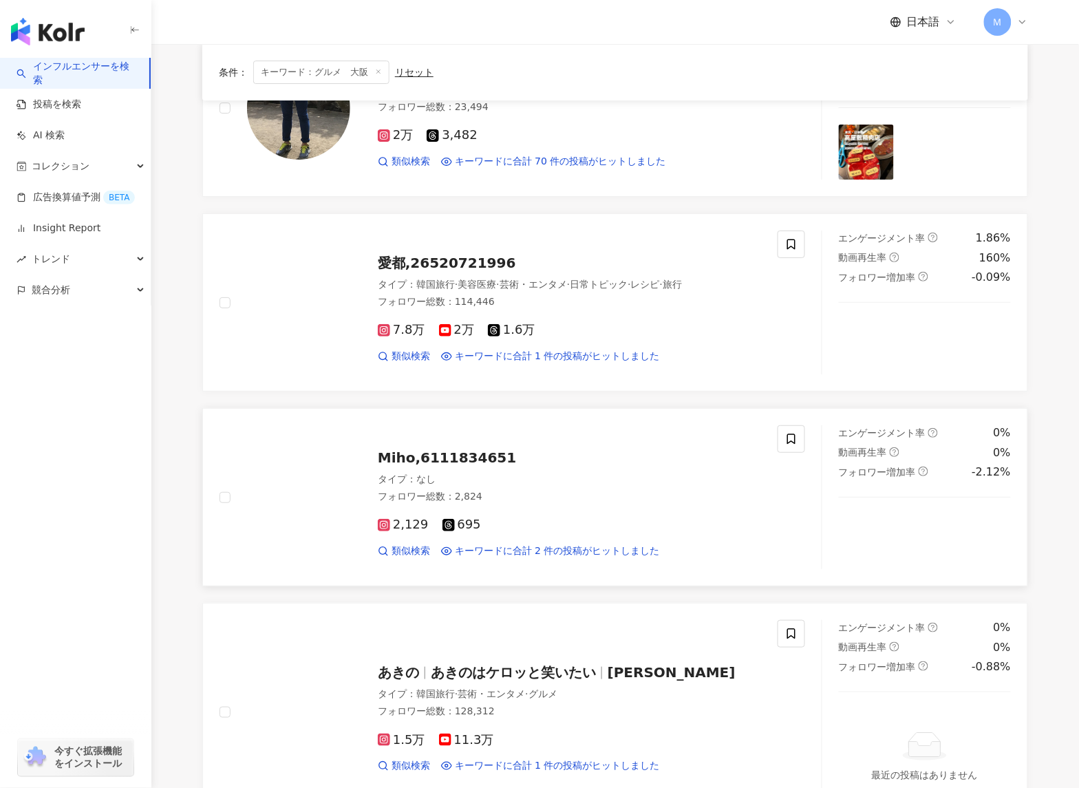
scroll to position [1384, 0]
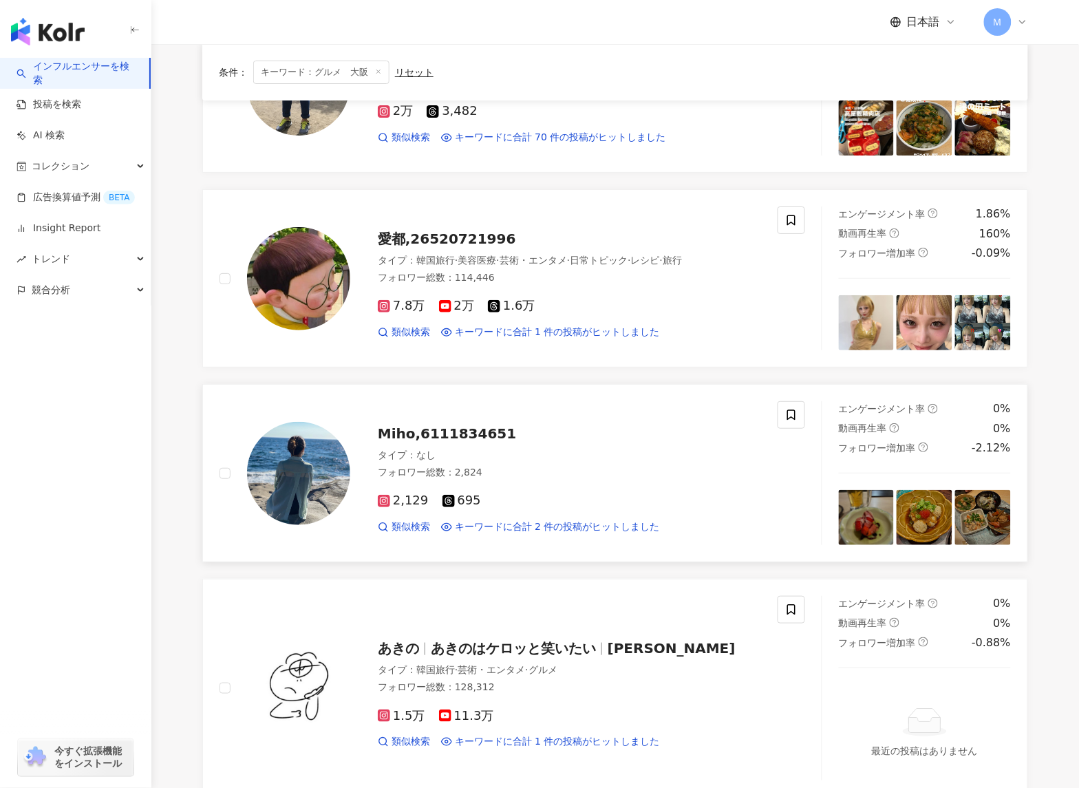
click at [443, 443] on div "Miho,6111834651" at bounding box center [569, 433] width 383 height 19
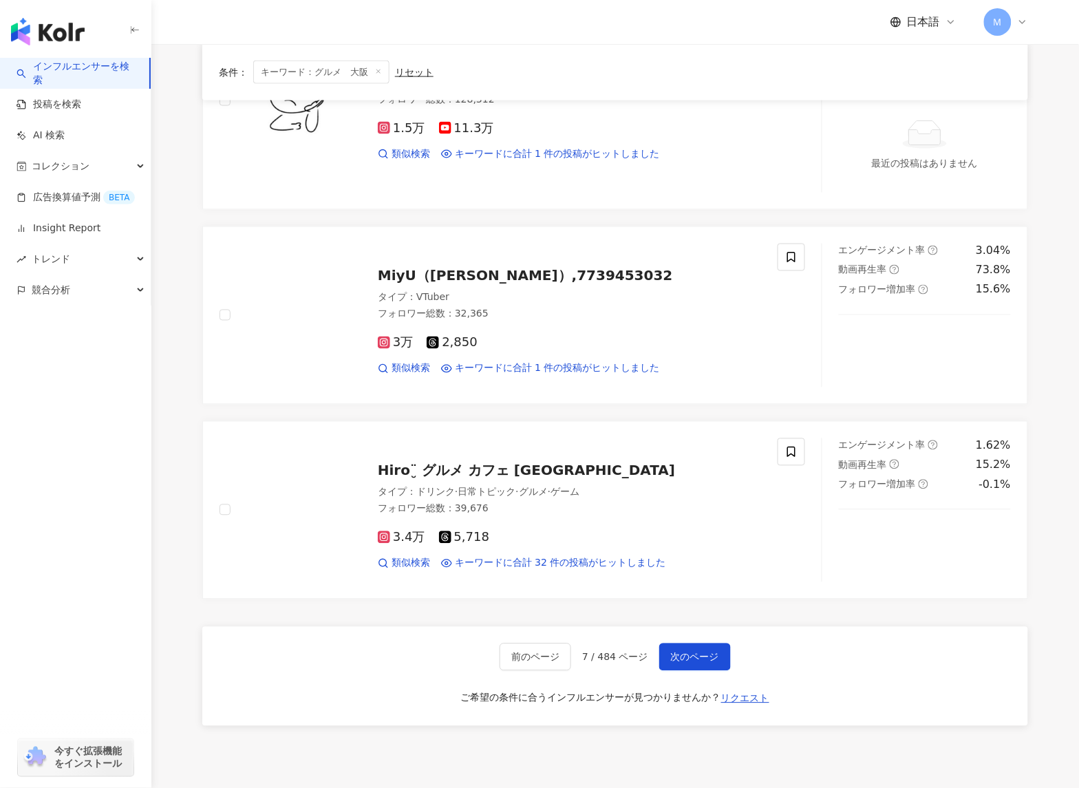
scroll to position [2102, 0]
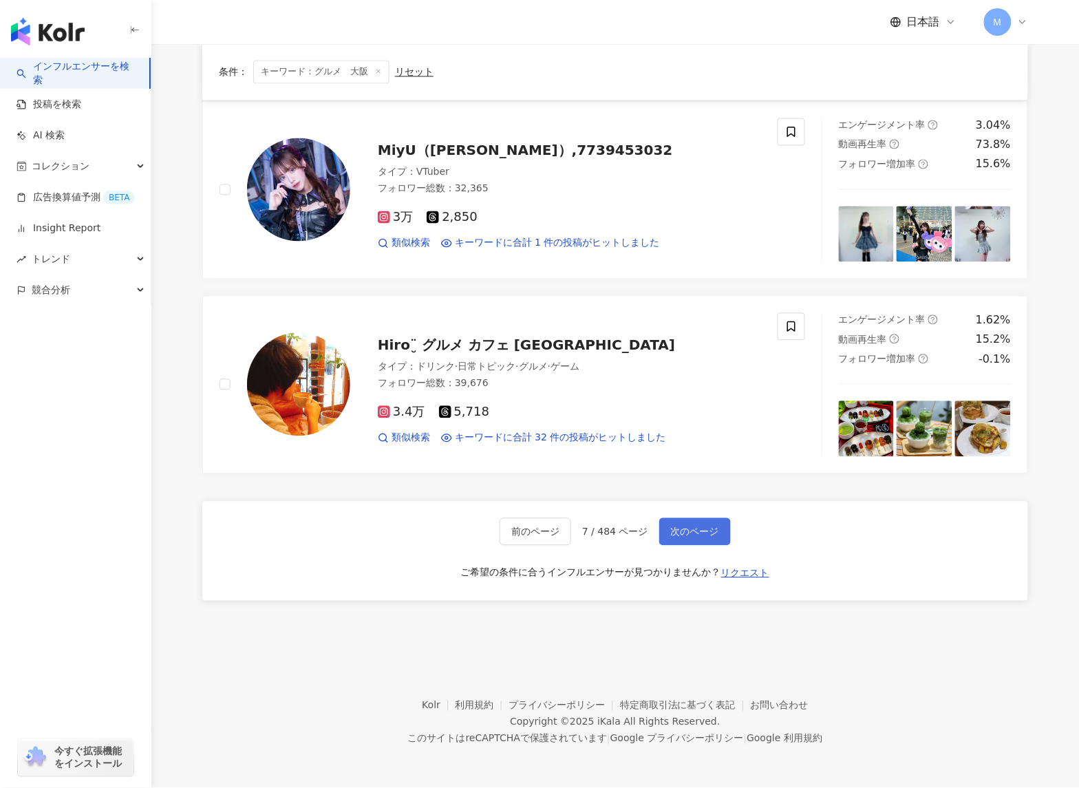
click at [678, 539] on button "次のページ" at bounding box center [695, 532] width 72 height 28
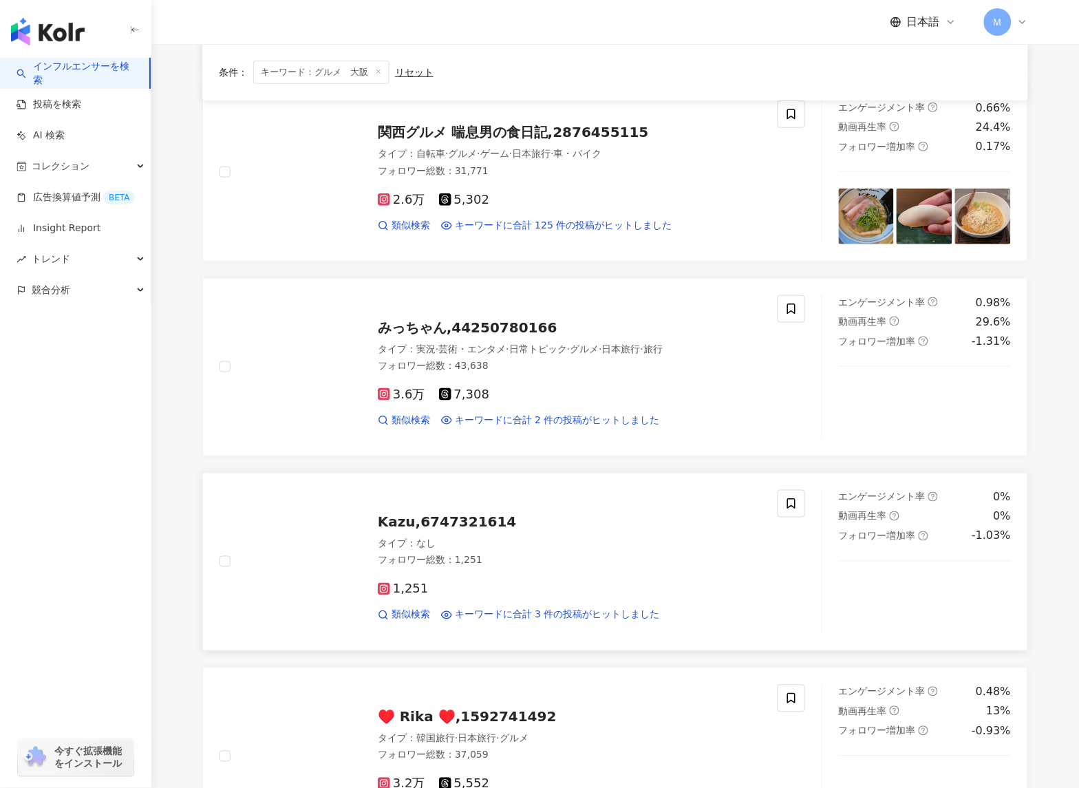
scroll to position [2061, 0]
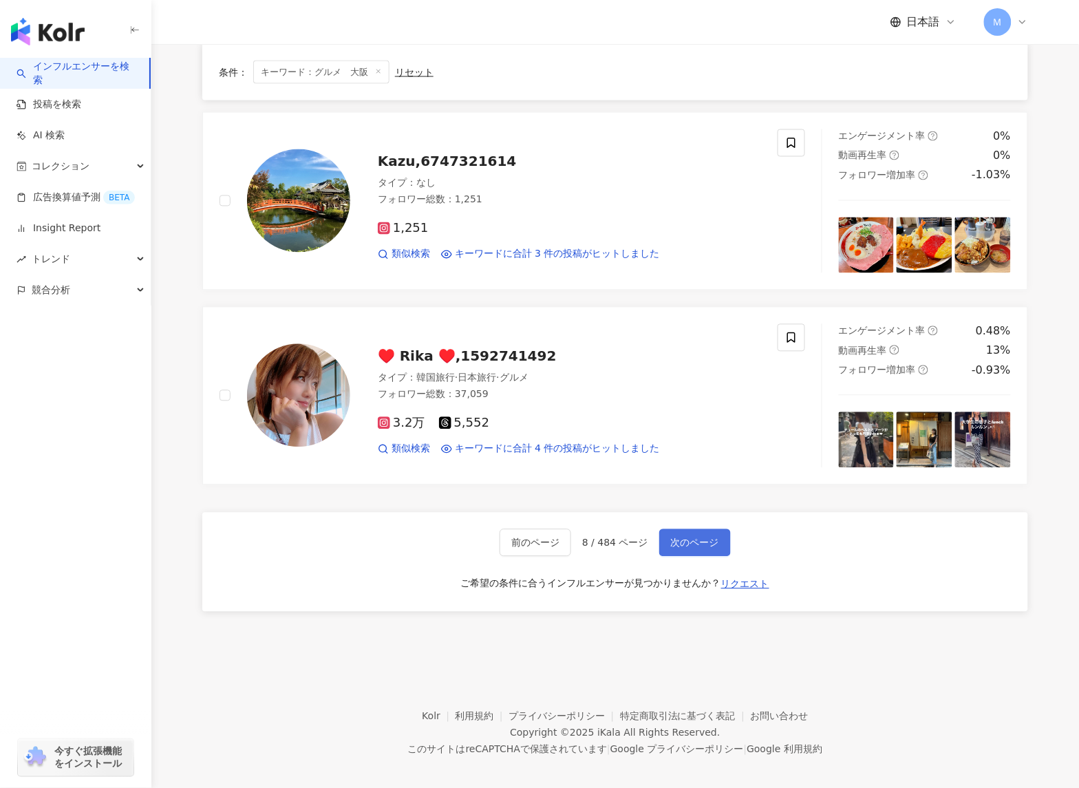
click at [709, 538] on button "次のページ" at bounding box center [695, 543] width 72 height 28
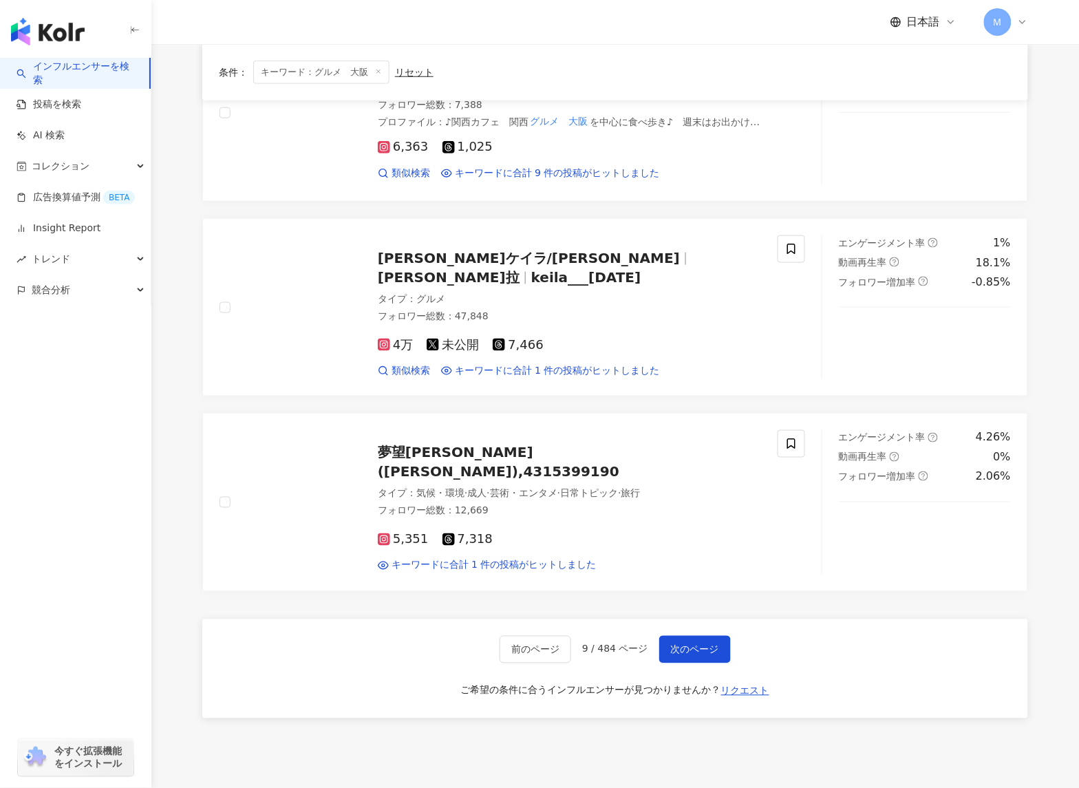
scroll to position [1772, 0]
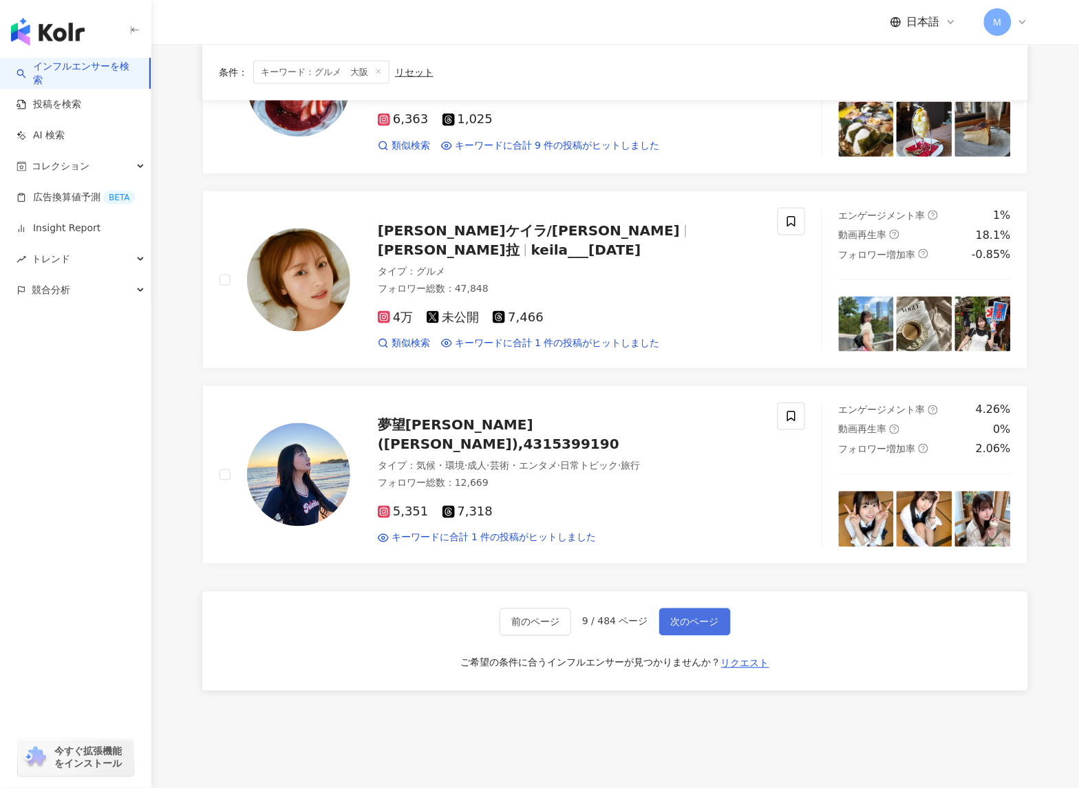
click at [711, 623] on span "次のページ" at bounding box center [695, 622] width 48 height 11
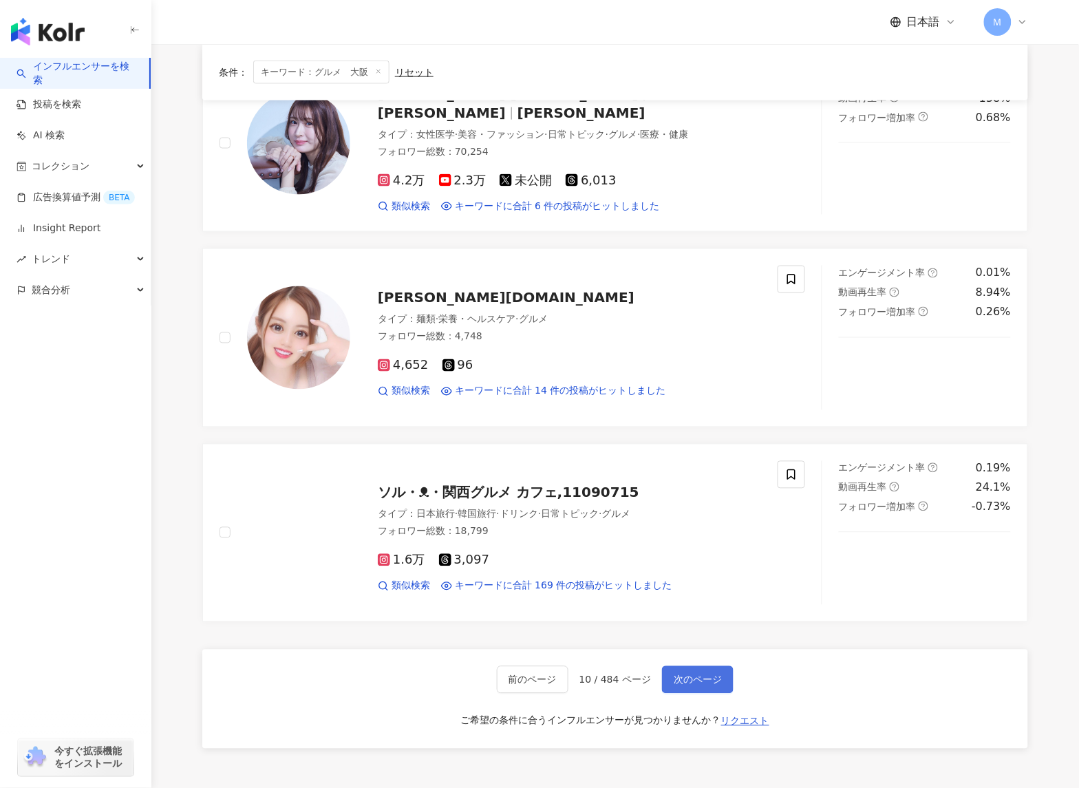
scroll to position [1899, 0]
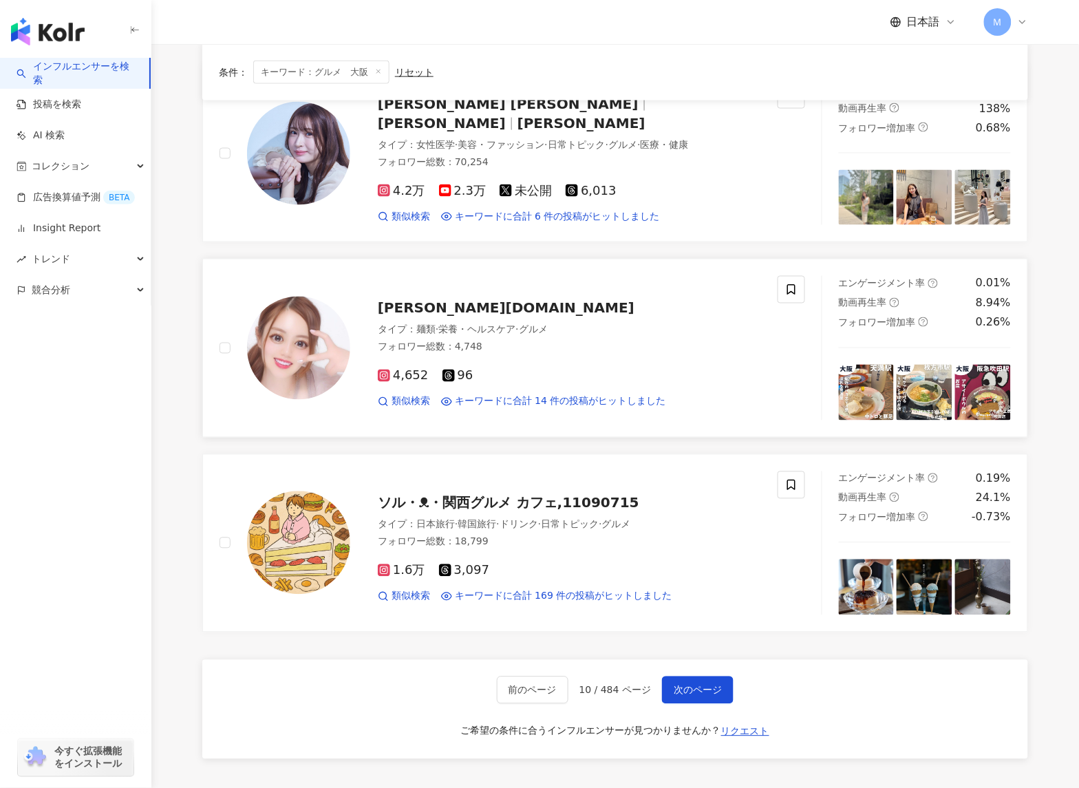
click at [428, 312] on span "kinako.music" at bounding box center [506, 308] width 257 height 17
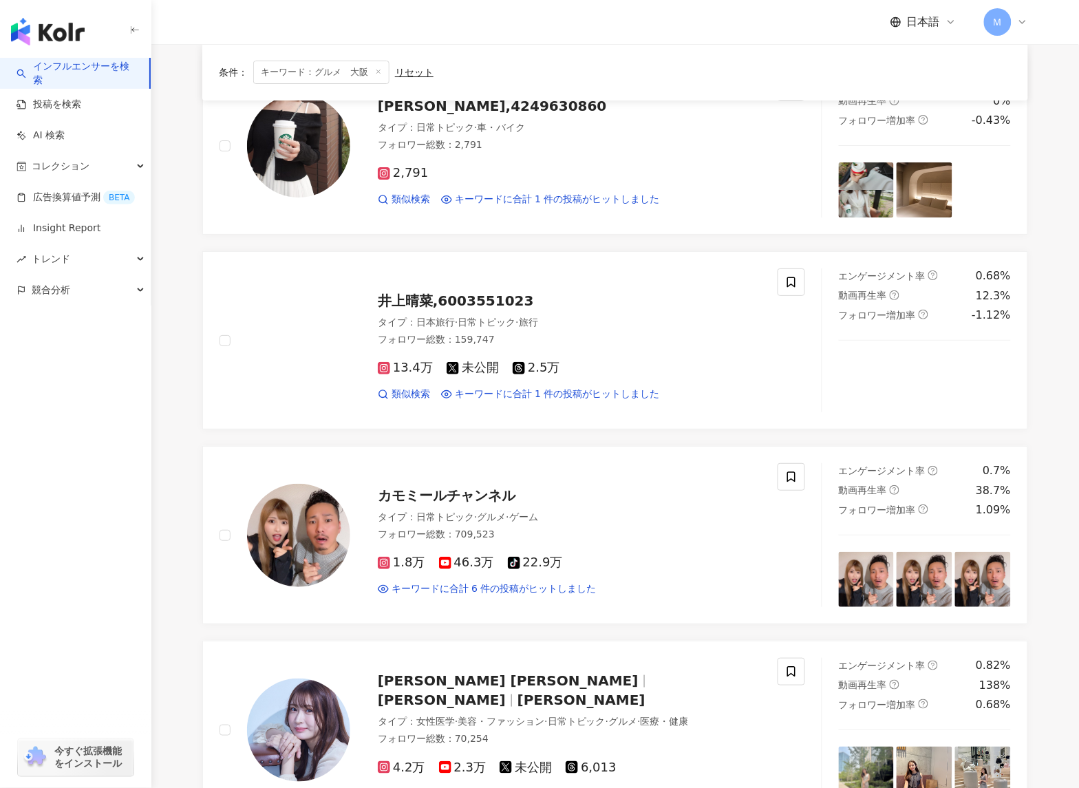
scroll to position [2061, 0]
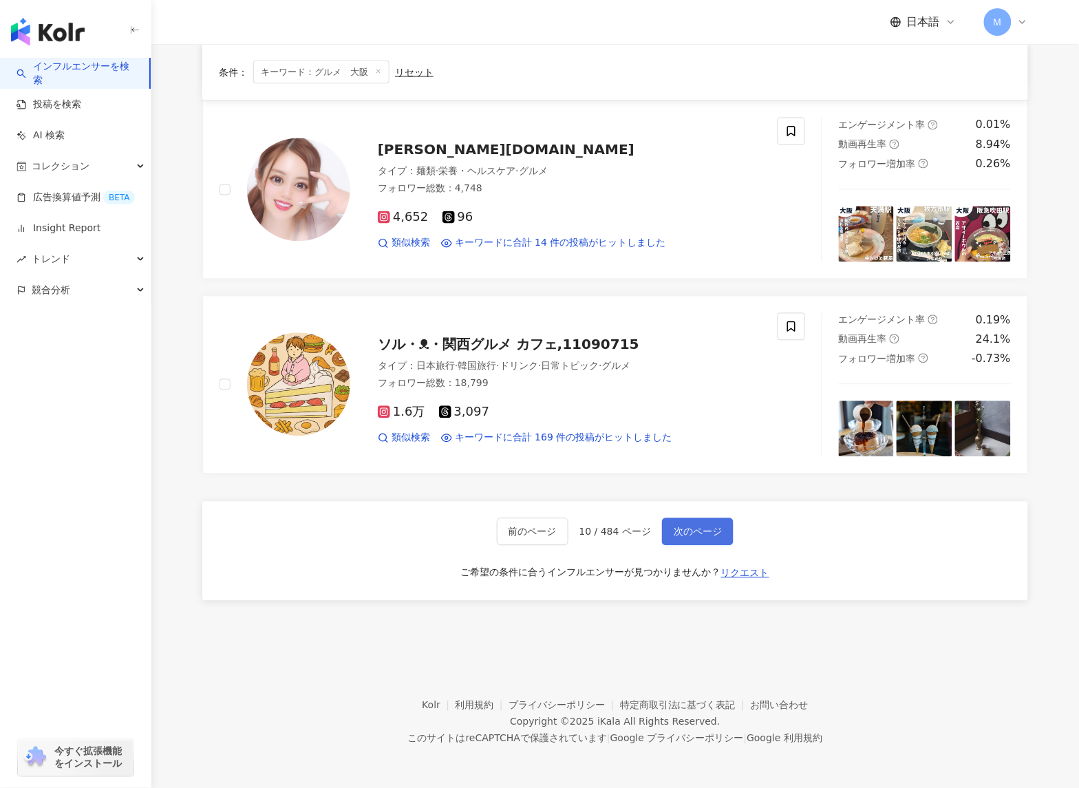
click at [670, 545] on button "次のページ" at bounding box center [698, 532] width 72 height 28
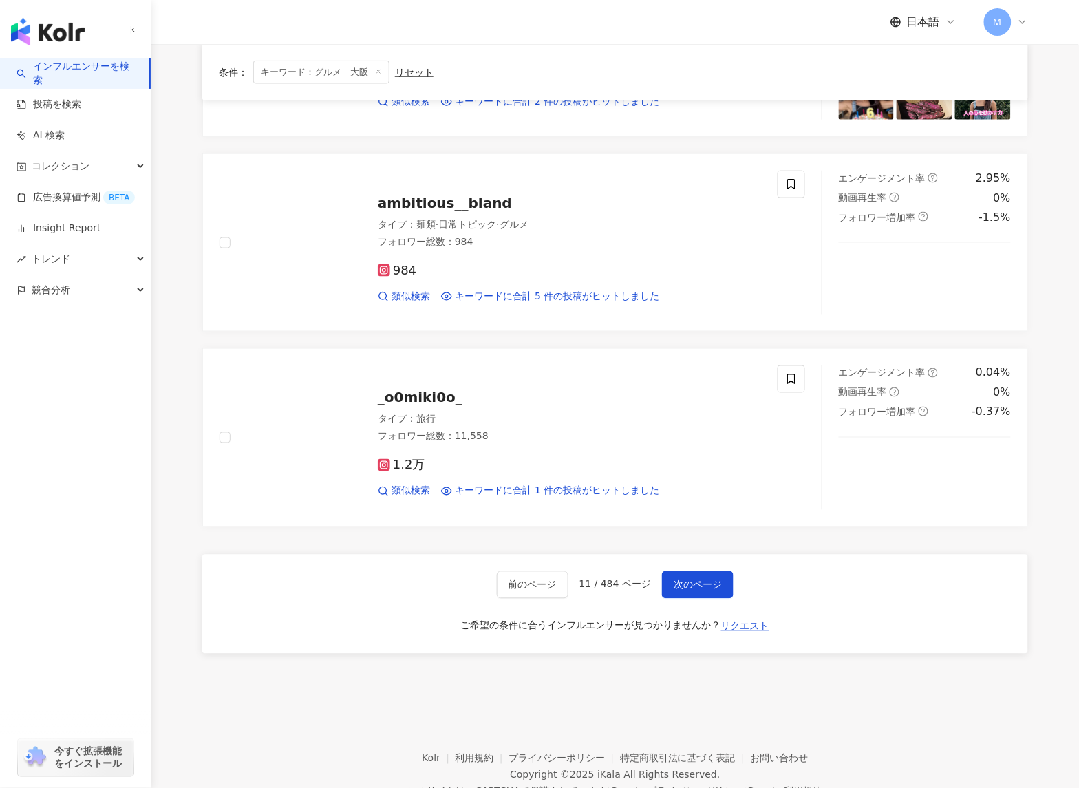
scroll to position [1866, 0]
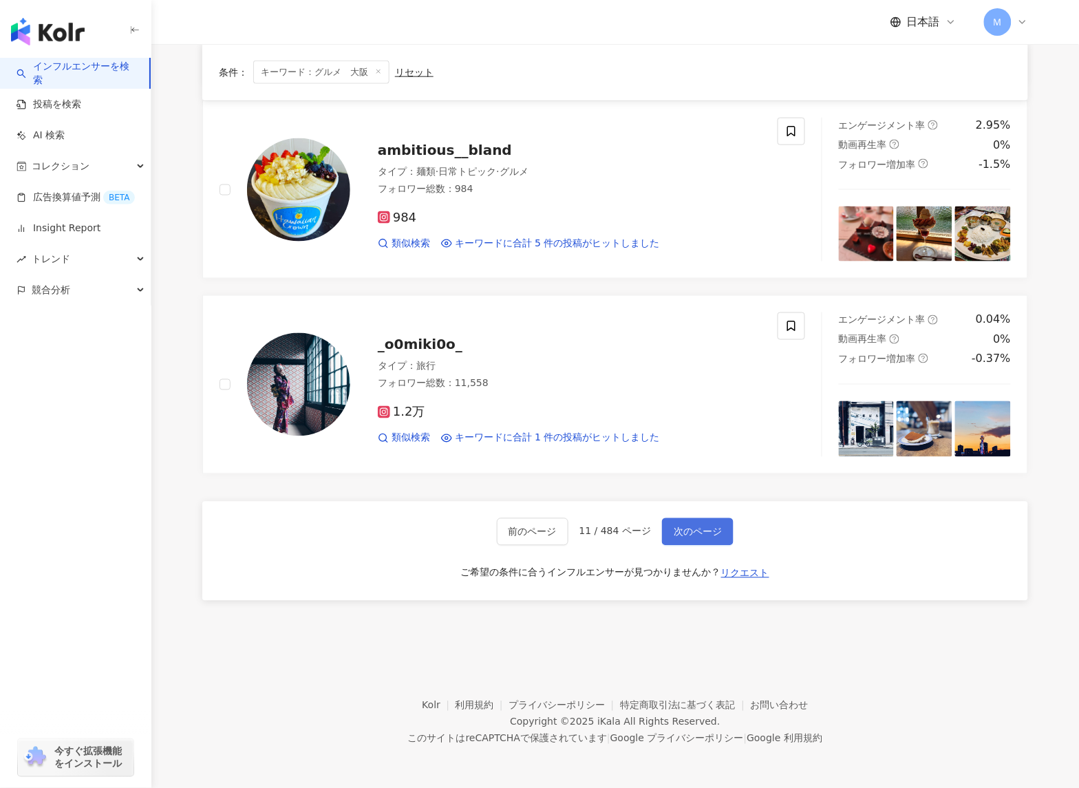
click at [689, 529] on span "次のページ" at bounding box center [698, 531] width 48 height 11
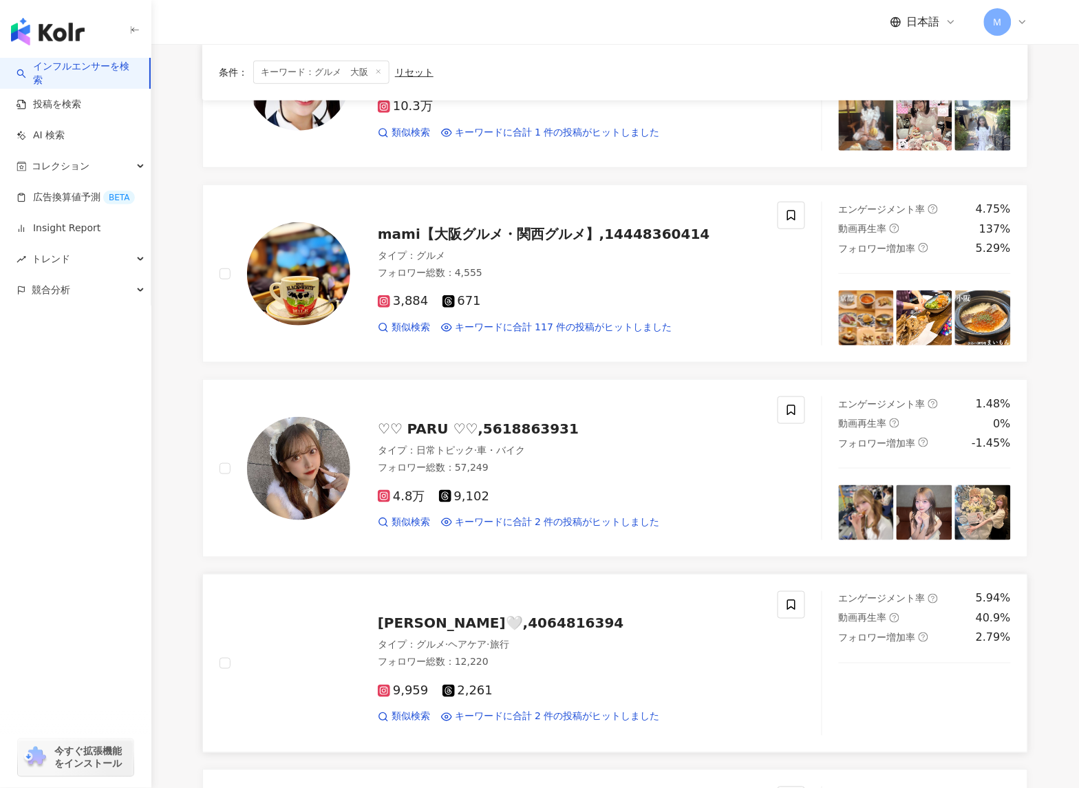
scroll to position [1550, 0]
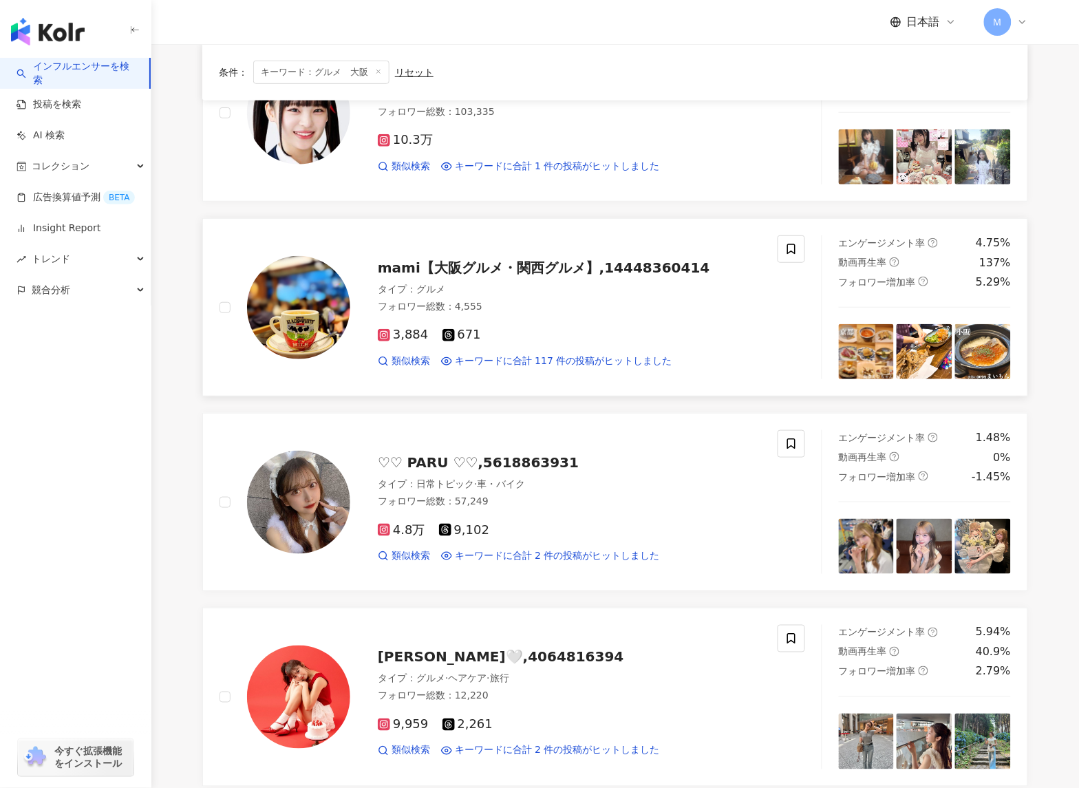
click at [510, 281] on div "mami【大阪グルメ・関西グルメ】,14448360414 タイプ ： グルメ フォロワー総数 ： 4,555 3,884 671 類似検索 キーワードに…" at bounding box center [555, 307] width 411 height 120
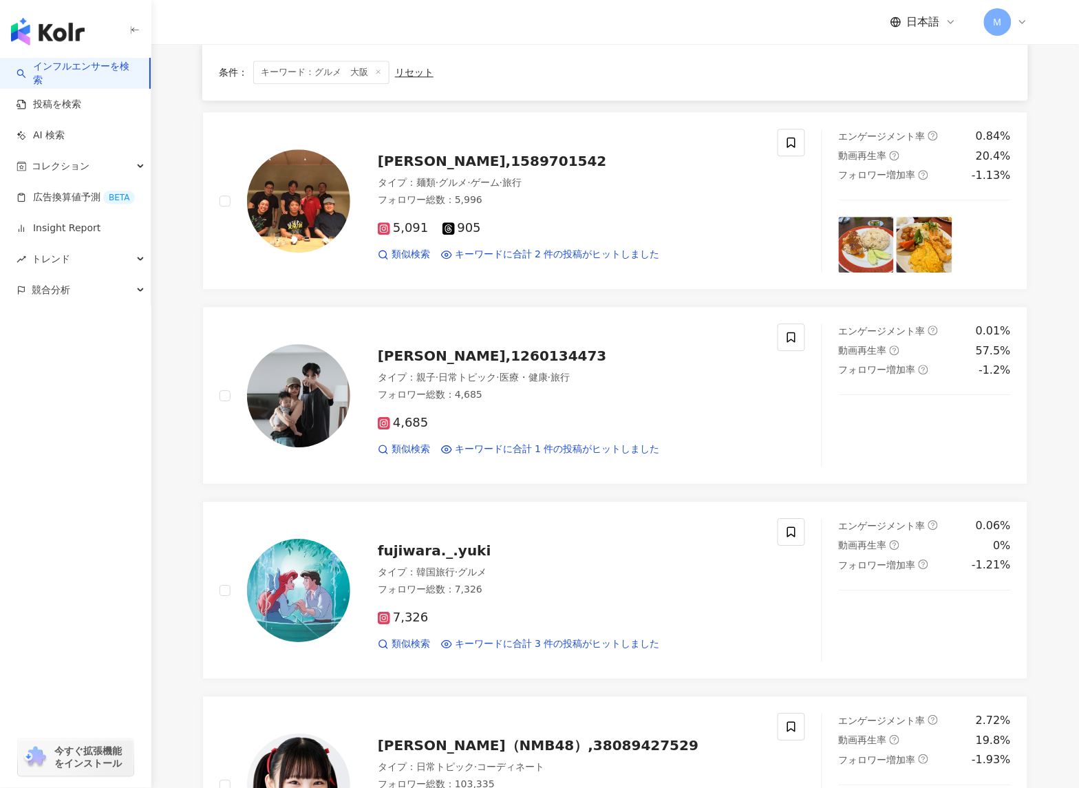
scroll to position [448, 0]
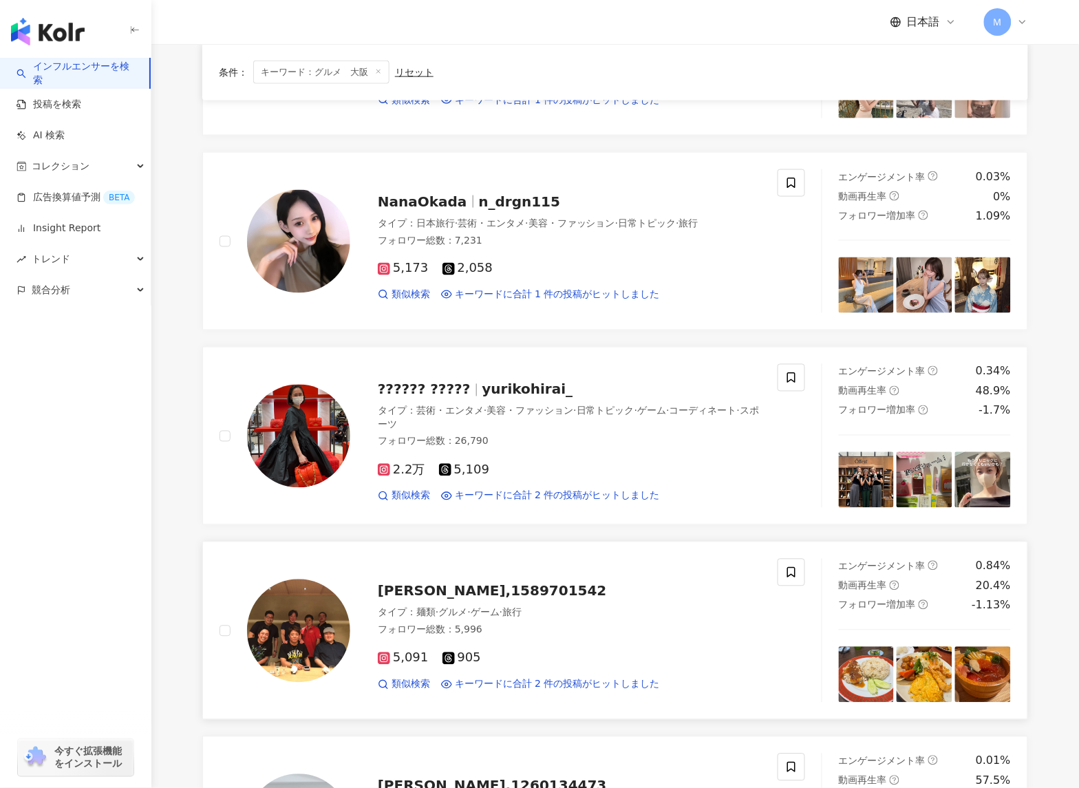
click at [480, 585] on span "奥村 典彦,1589701542" at bounding box center [492, 591] width 229 height 17
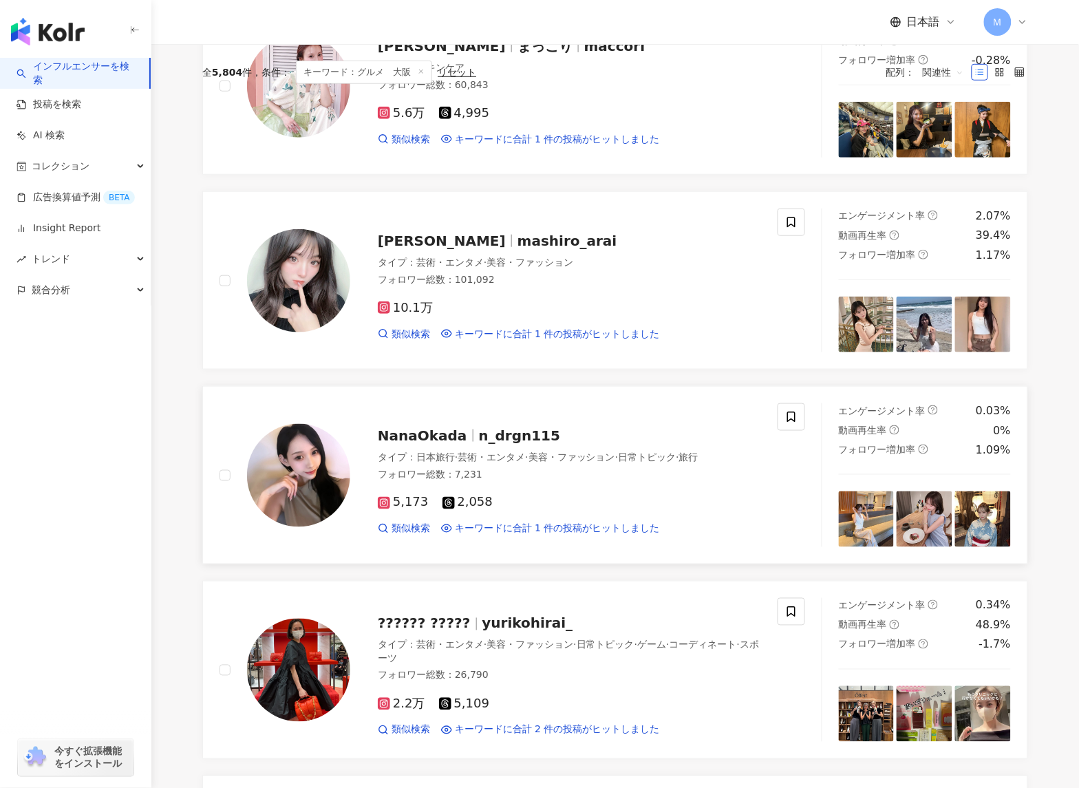
scroll to position [96, 0]
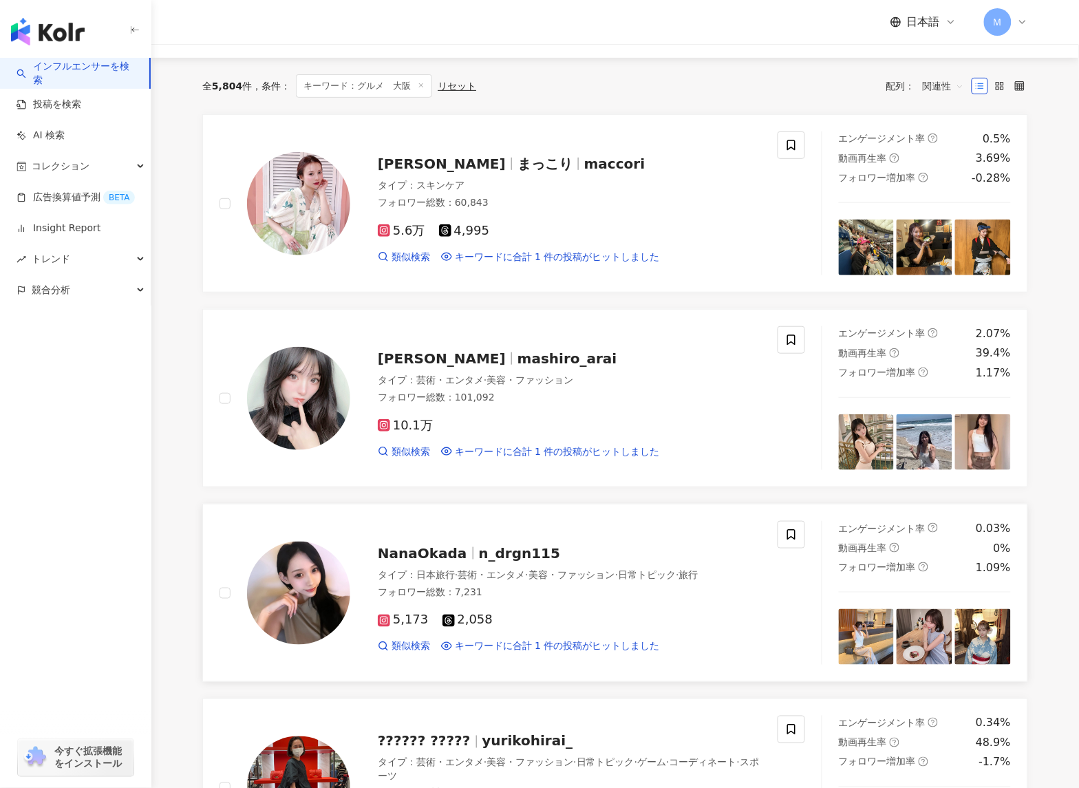
click at [459, 564] on div "NanaOkada n_drgn115 タイプ ： 日本旅行 · 芸術・エンタメ · 美容・ファッション · 日常トピック · 旅行 フォロワー総数 ： 7,…" at bounding box center [555, 593] width 411 height 120
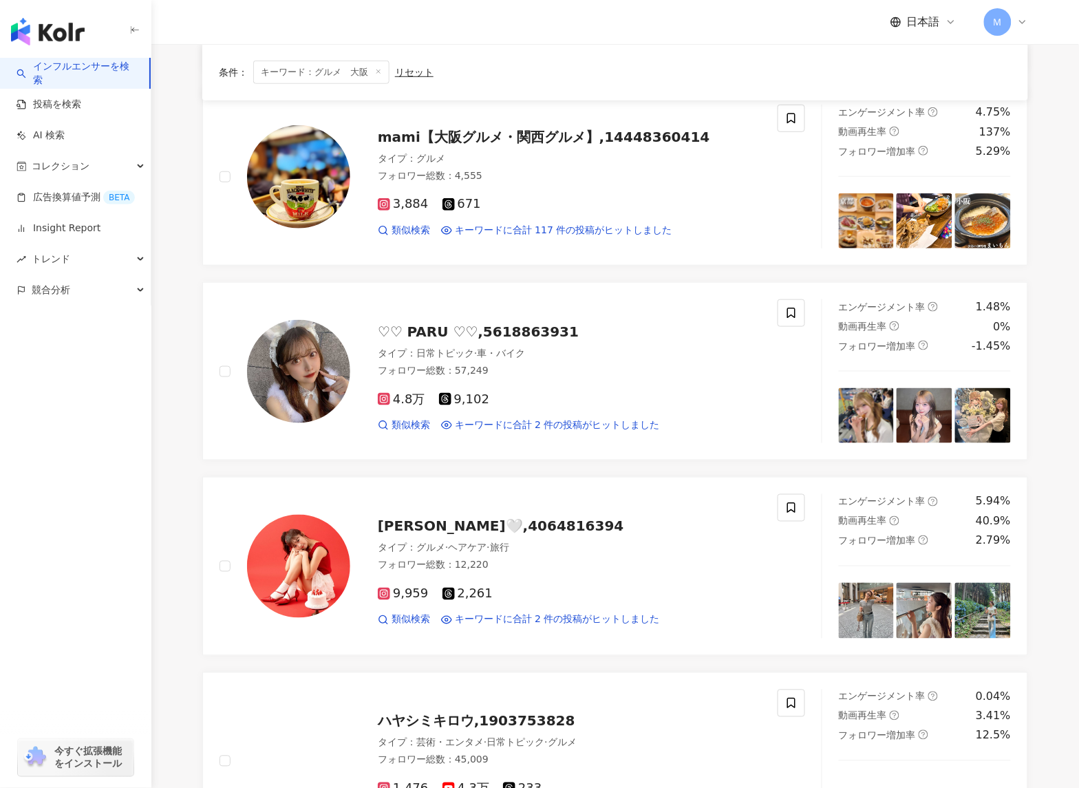
scroll to position [1968, 0]
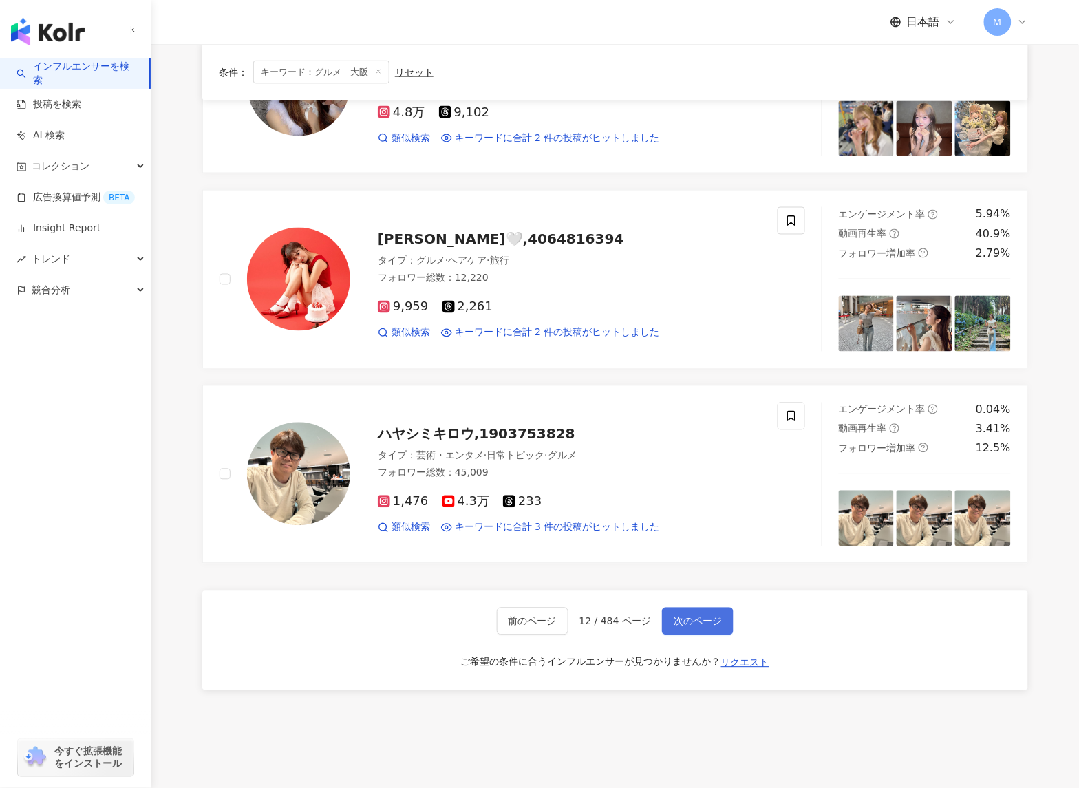
click at [690, 622] on span "次のページ" at bounding box center [698, 621] width 48 height 11
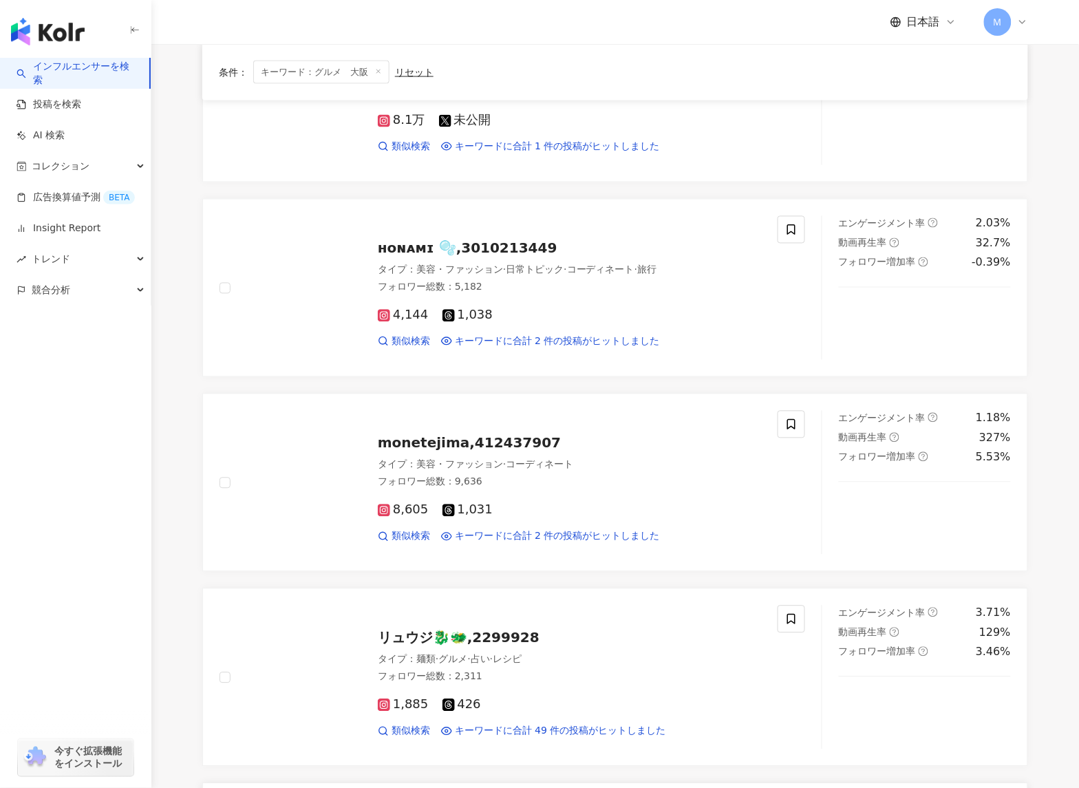
scroll to position [592, 0]
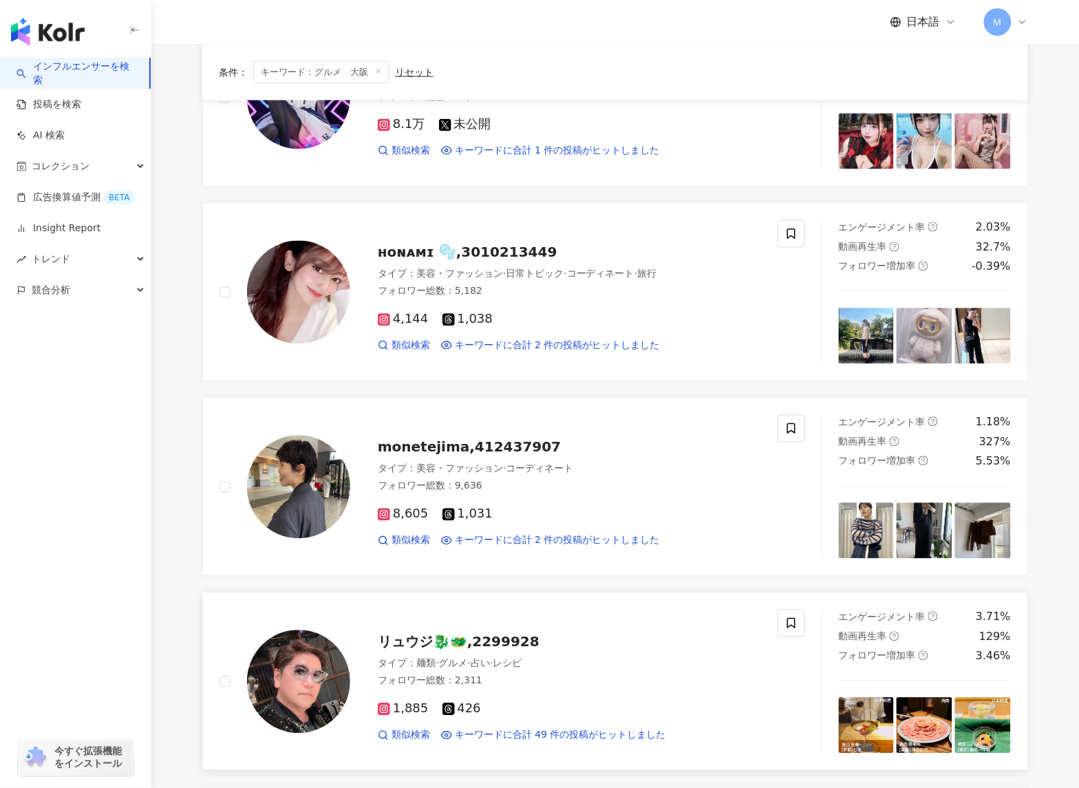
click at [454, 649] on span "リュウジ🐉🐲,2299928" at bounding box center [459, 642] width 162 height 17
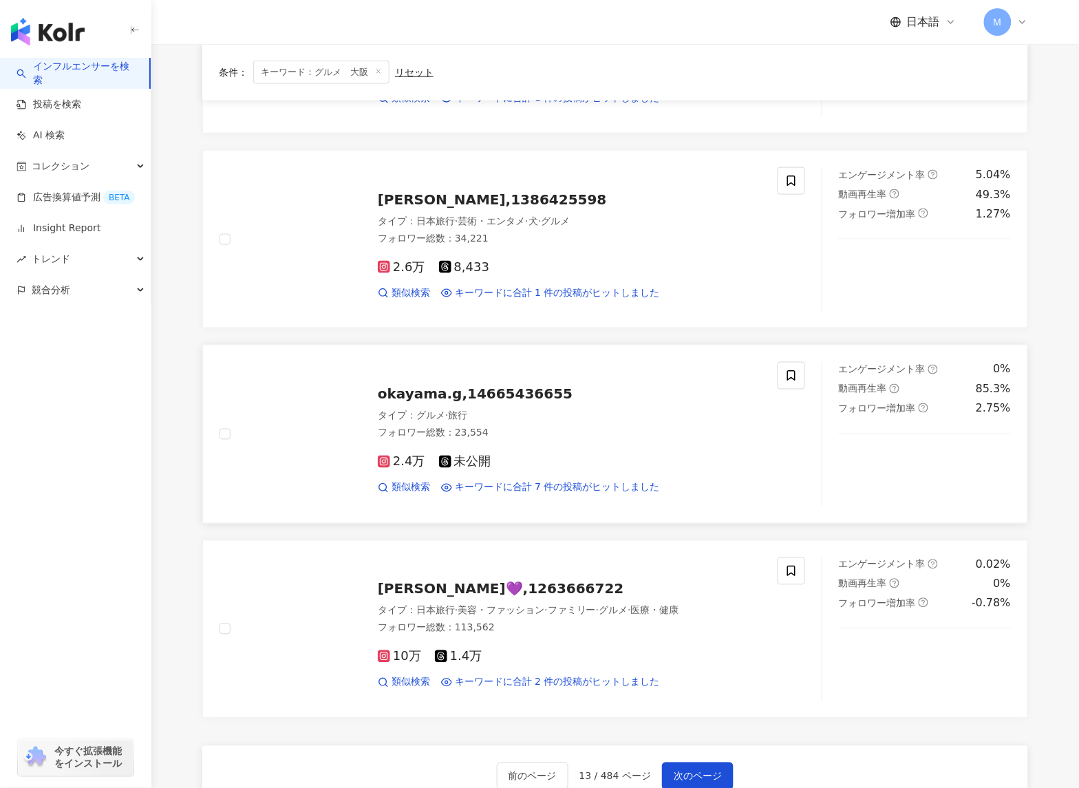
scroll to position [2061, 0]
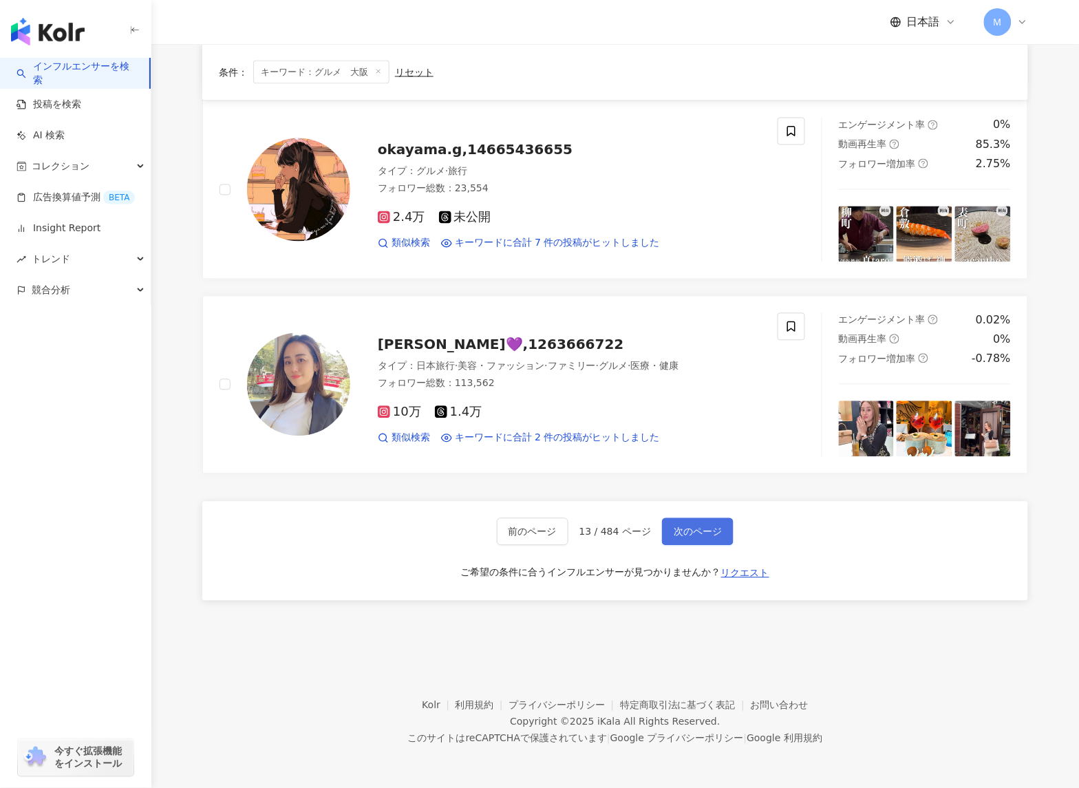
click at [722, 542] on button "次のページ" at bounding box center [698, 532] width 72 height 28
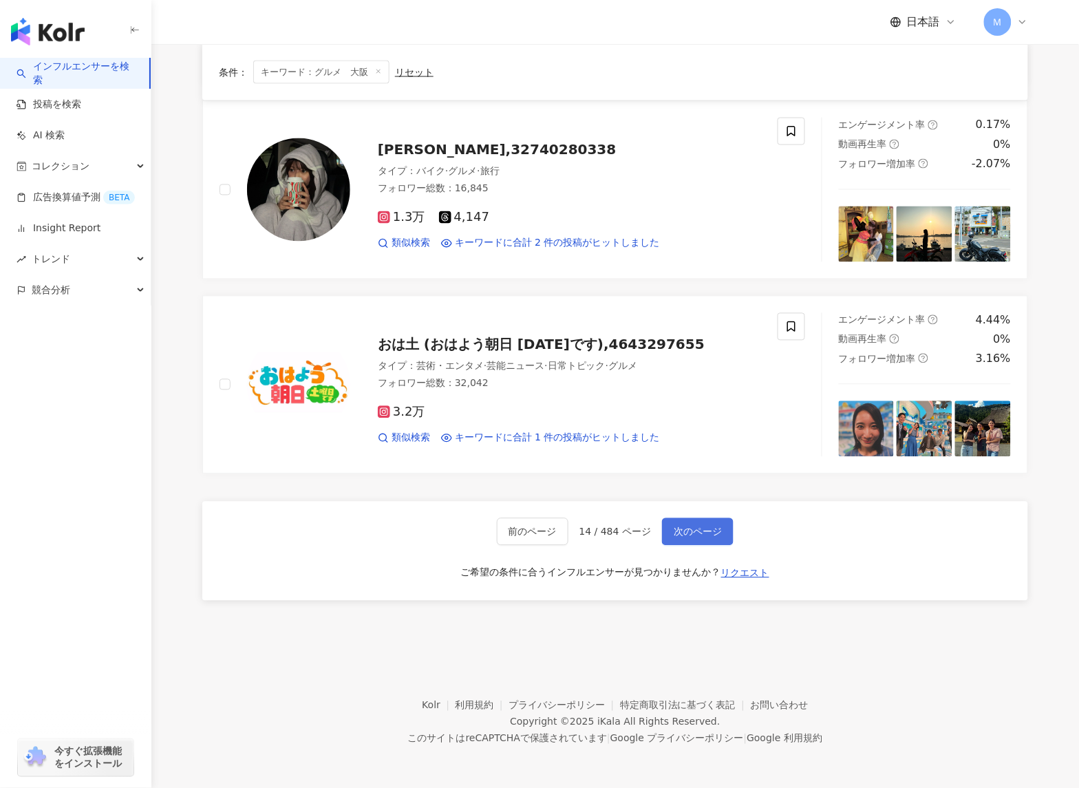
click at [700, 541] on button "次のページ" at bounding box center [698, 532] width 72 height 28
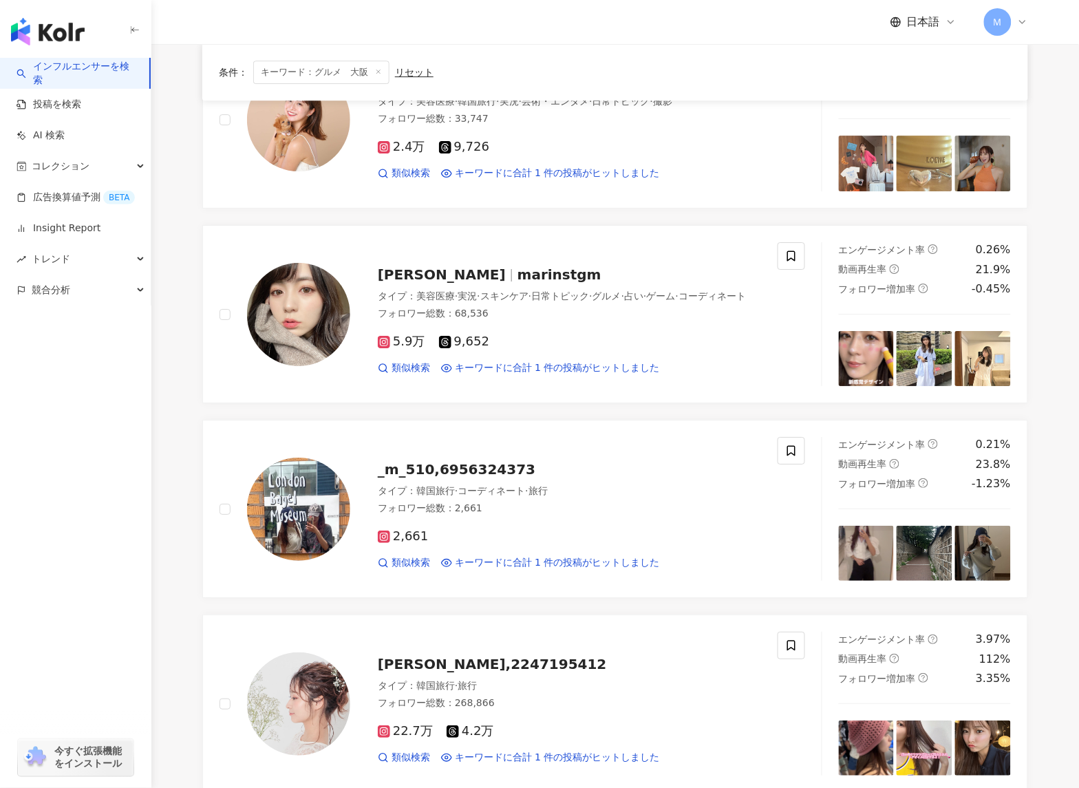
scroll to position [1828, 0]
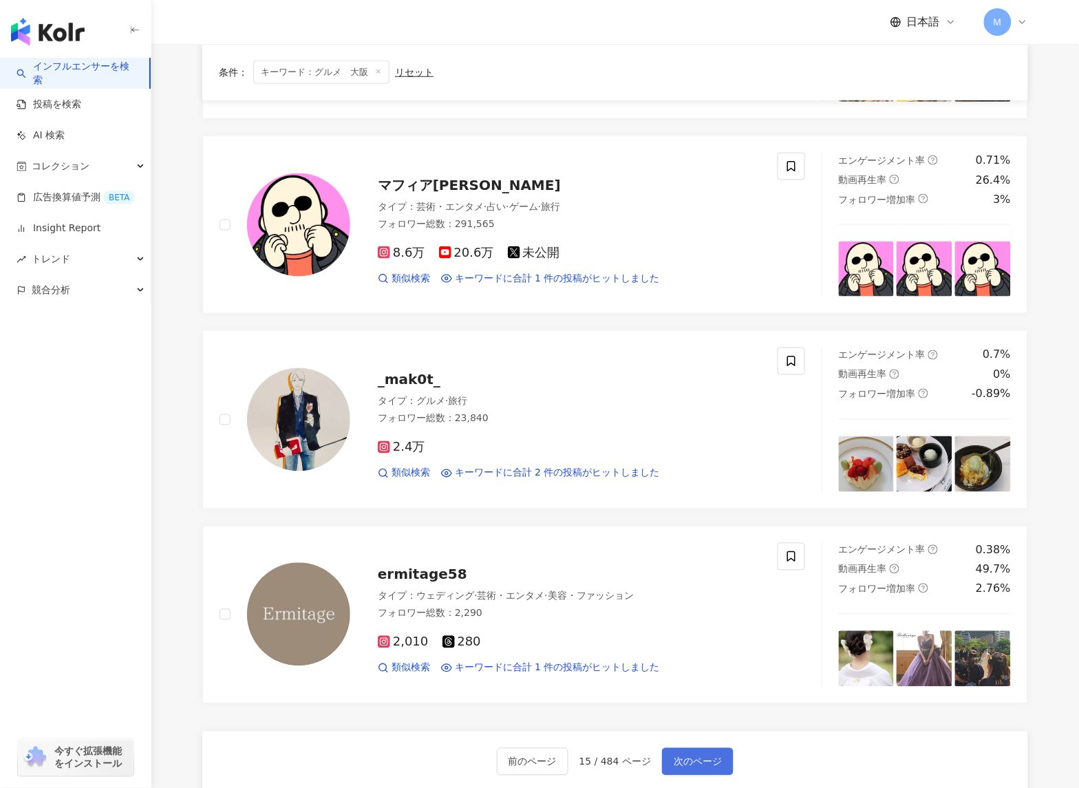
click at [718, 771] on button "次のページ" at bounding box center [698, 762] width 72 height 28
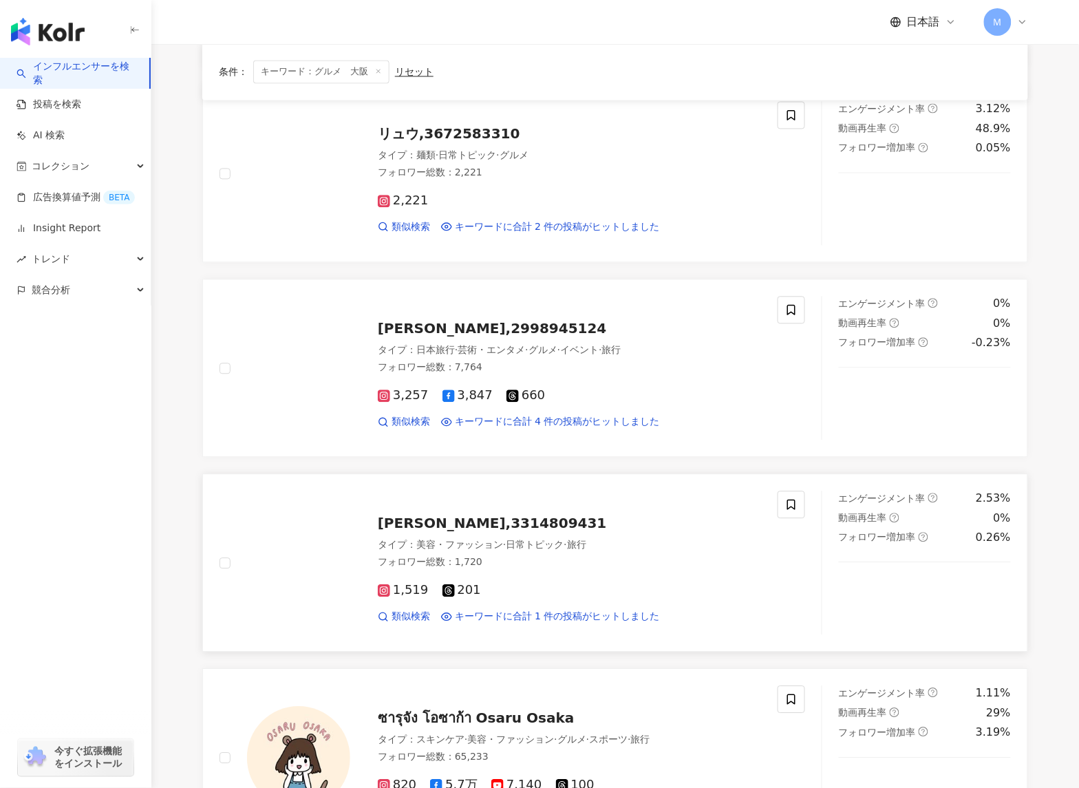
scroll to position [678, 0]
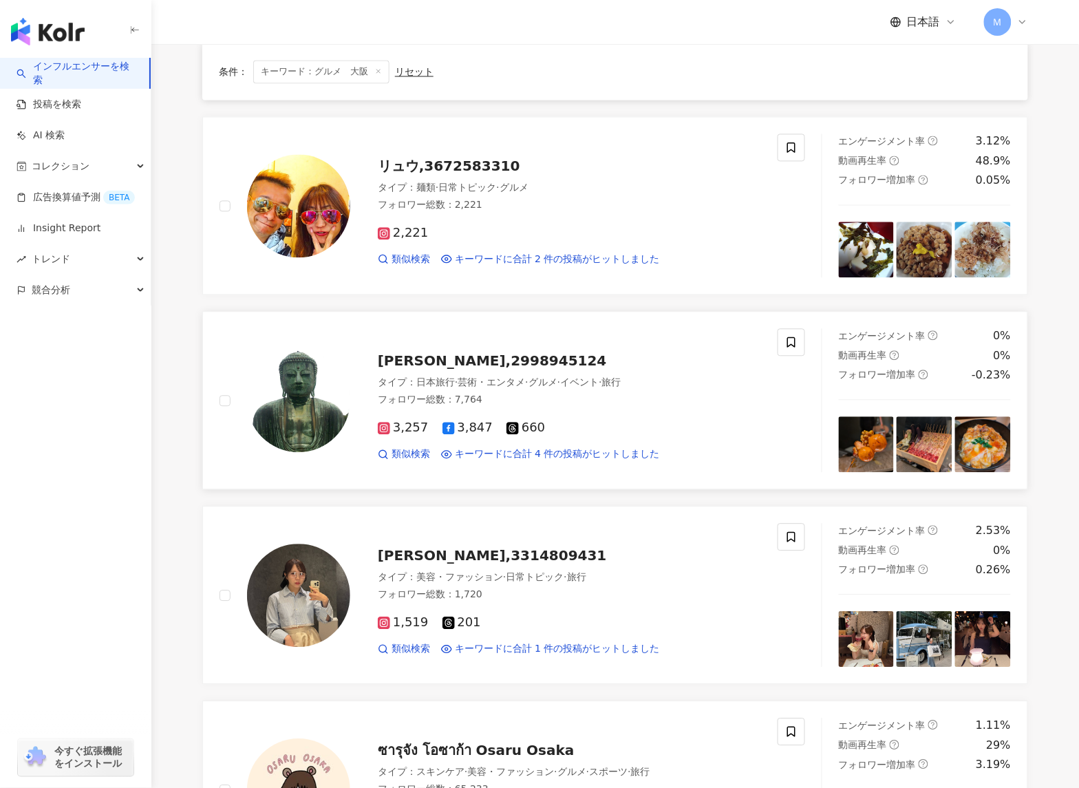
click at [489, 367] on span "岡 武志,2998945124" at bounding box center [492, 361] width 229 height 17
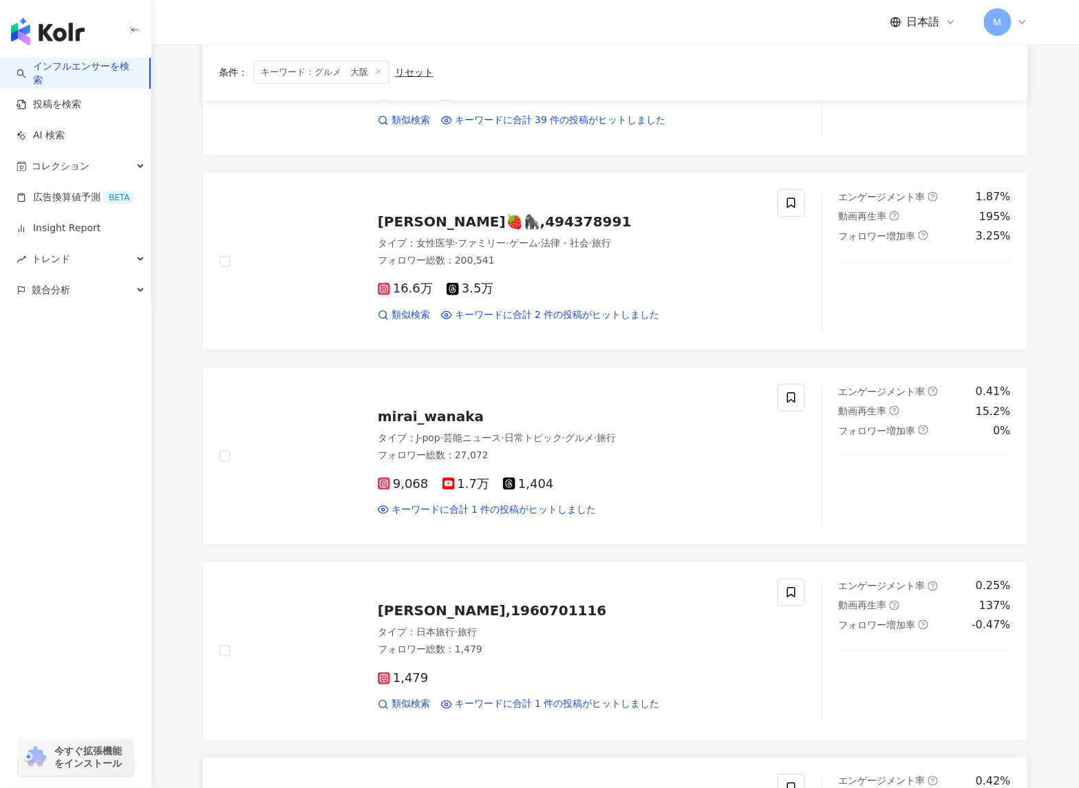
scroll to position [2061, 0]
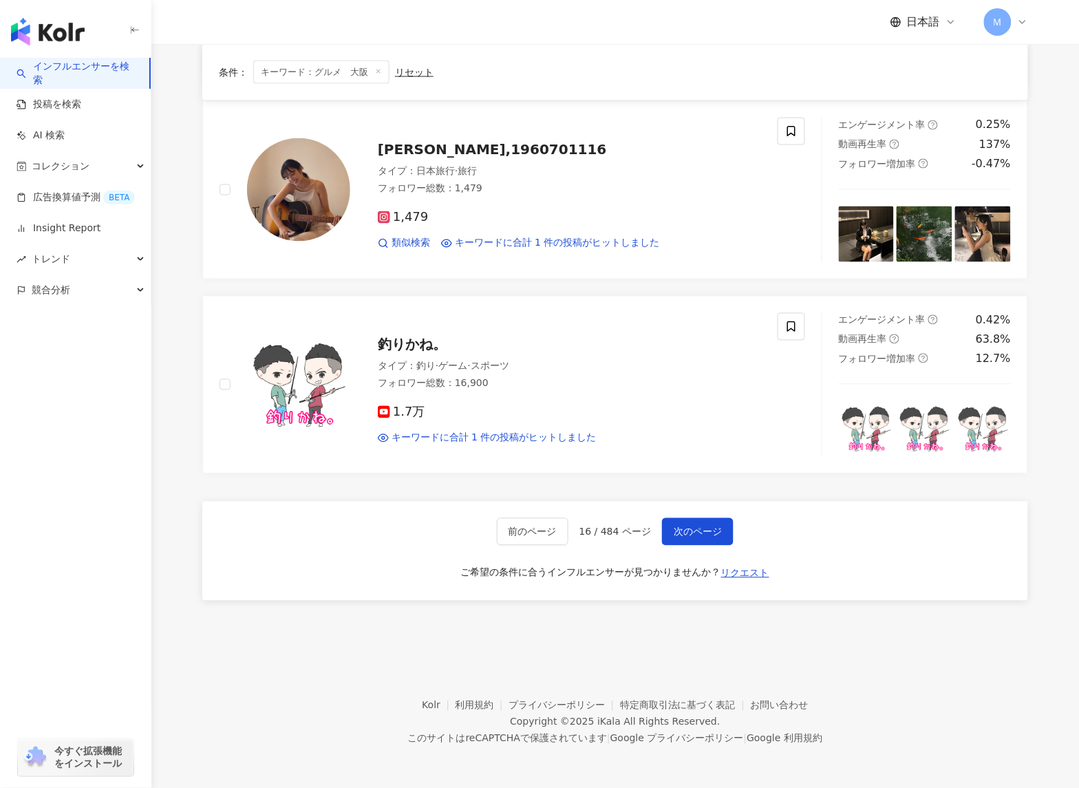
click at [728, 546] on div "前のページ 16 / 484 ページ 次のページ ご希望の条件に合うインフルエンサーが見つかりませんか？ リクエスト" at bounding box center [615, 551] width 826 height 99
click at [686, 529] on span "次のページ" at bounding box center [698, 531] width 48 height 11
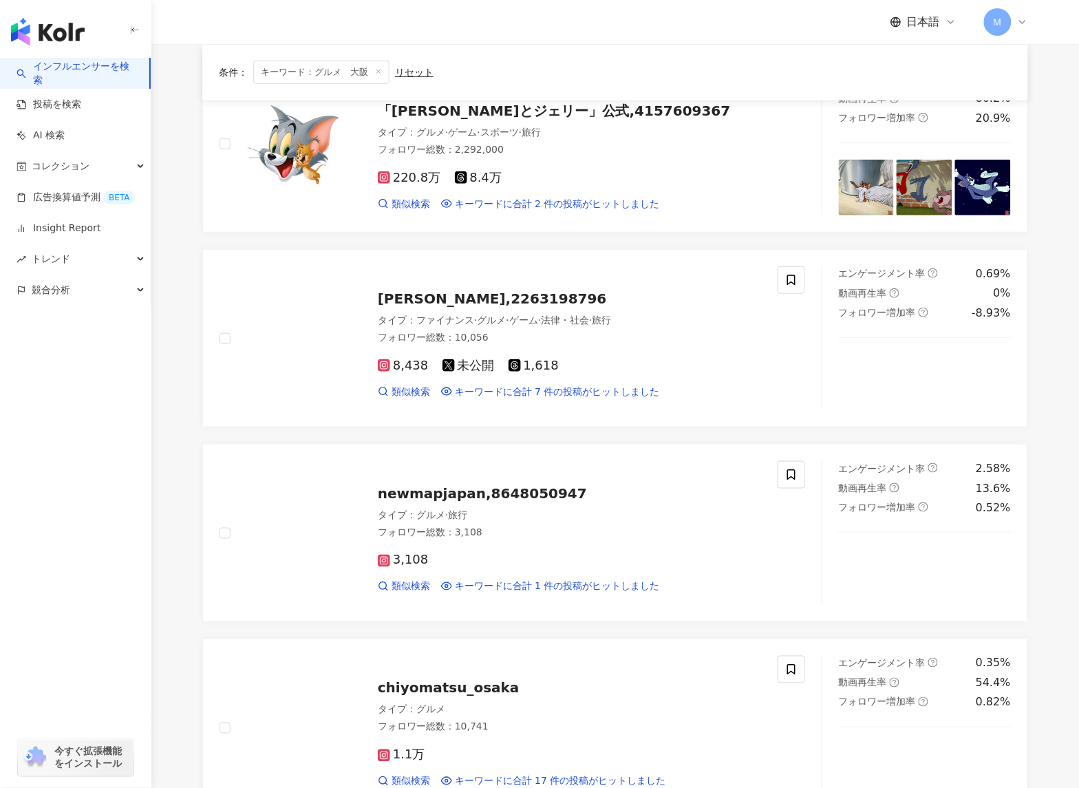
scroll to position [98, 0]
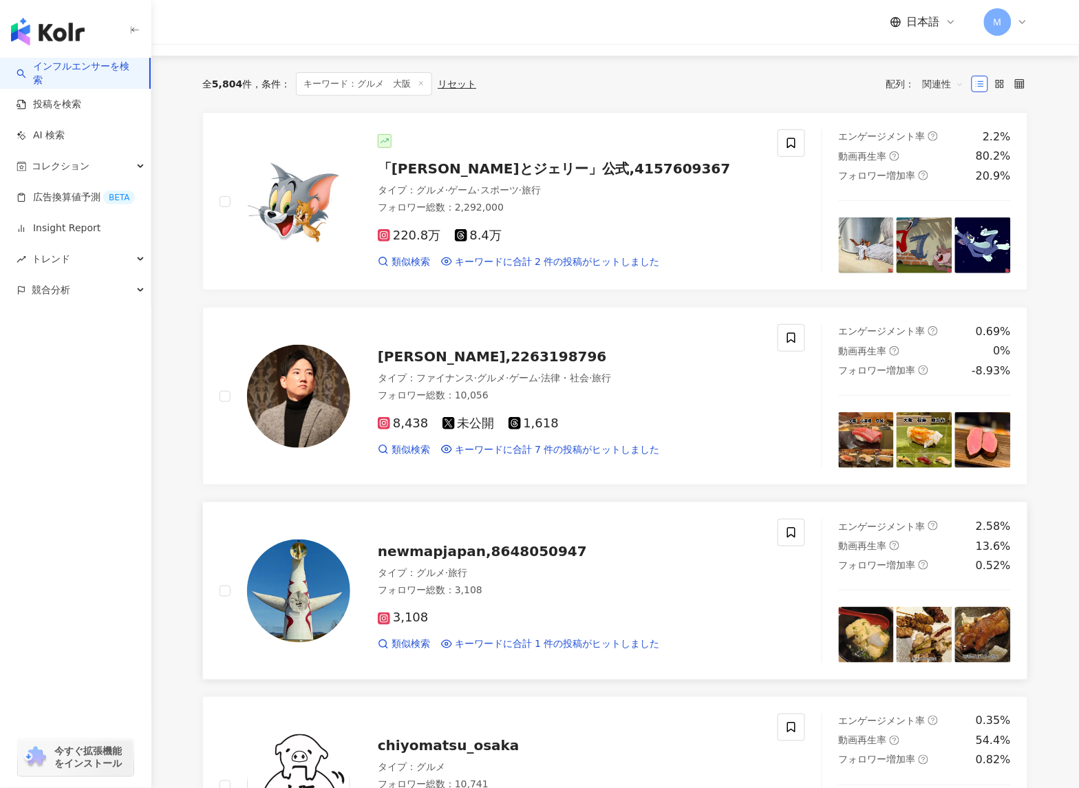
click at [486, 542] on div "newmapjapan,8648050947" at bounding box center [569, 551] width 383 height 19
click at [471, 361] on span "山下 拓馬,2263198796" at bounding box center [492, 356] width 229 height 17
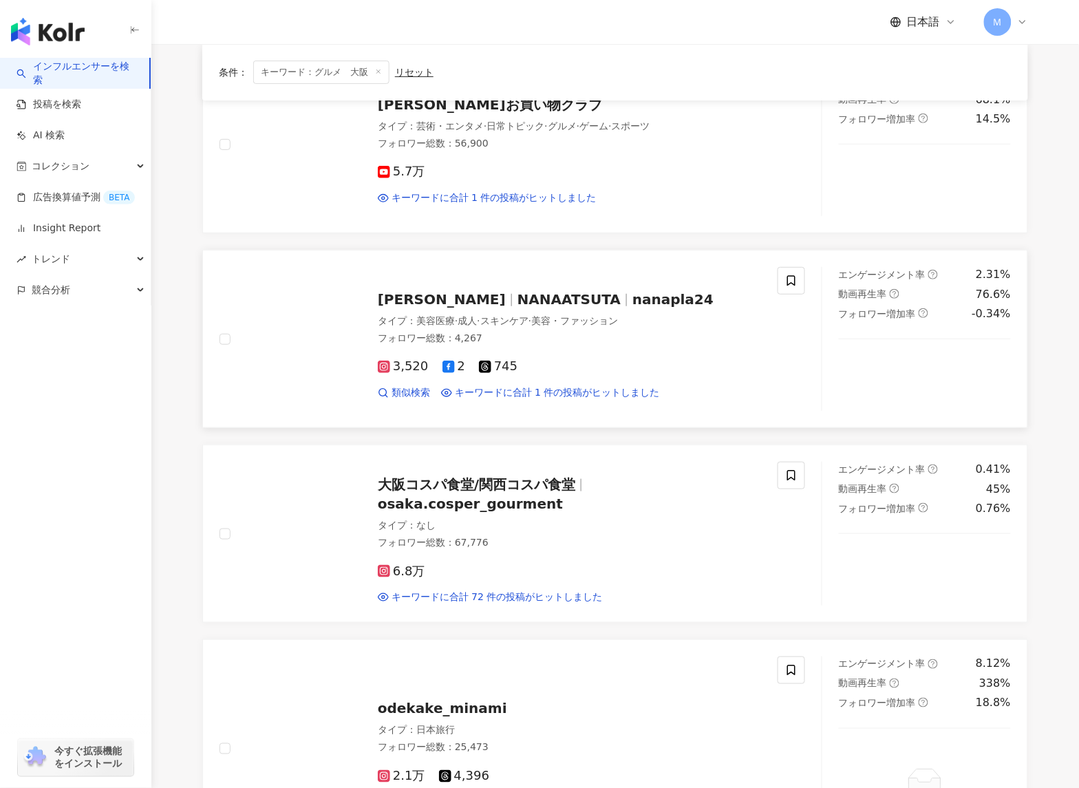
scroll to position [1543, 0]
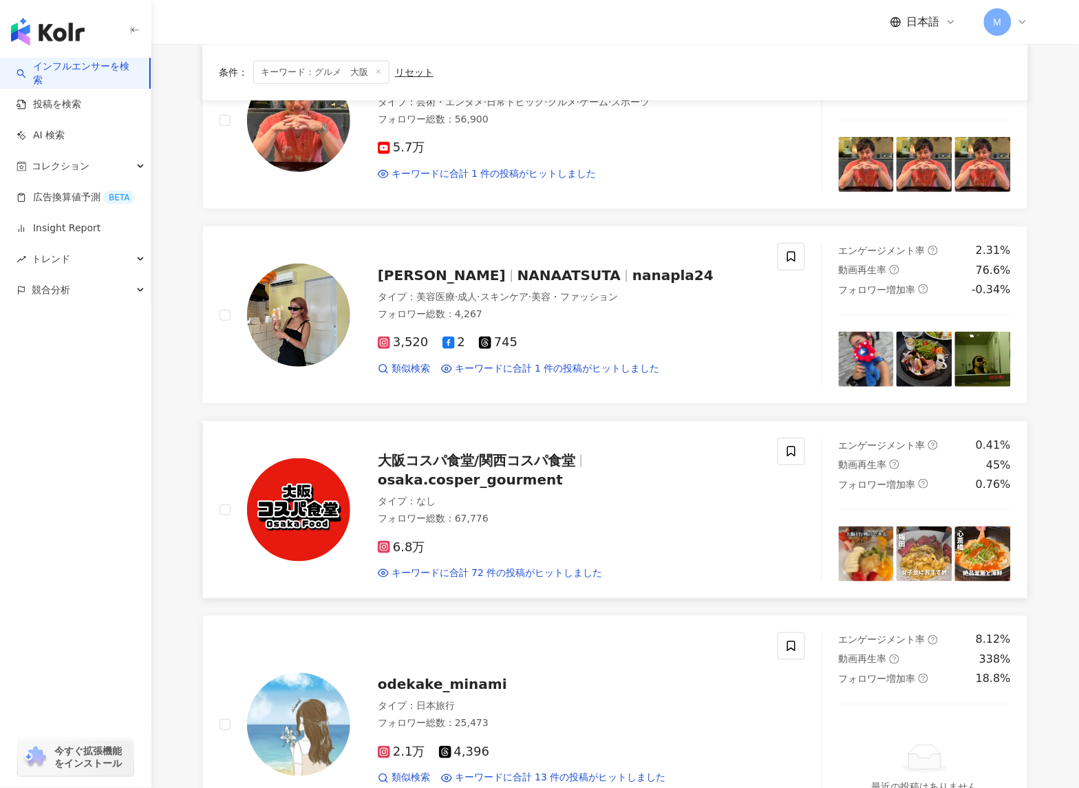
click at [493, 468] on span "大阪コスパ食堂/関西コスパ食堂" at bounding box center [476, 460] width 197 height 17
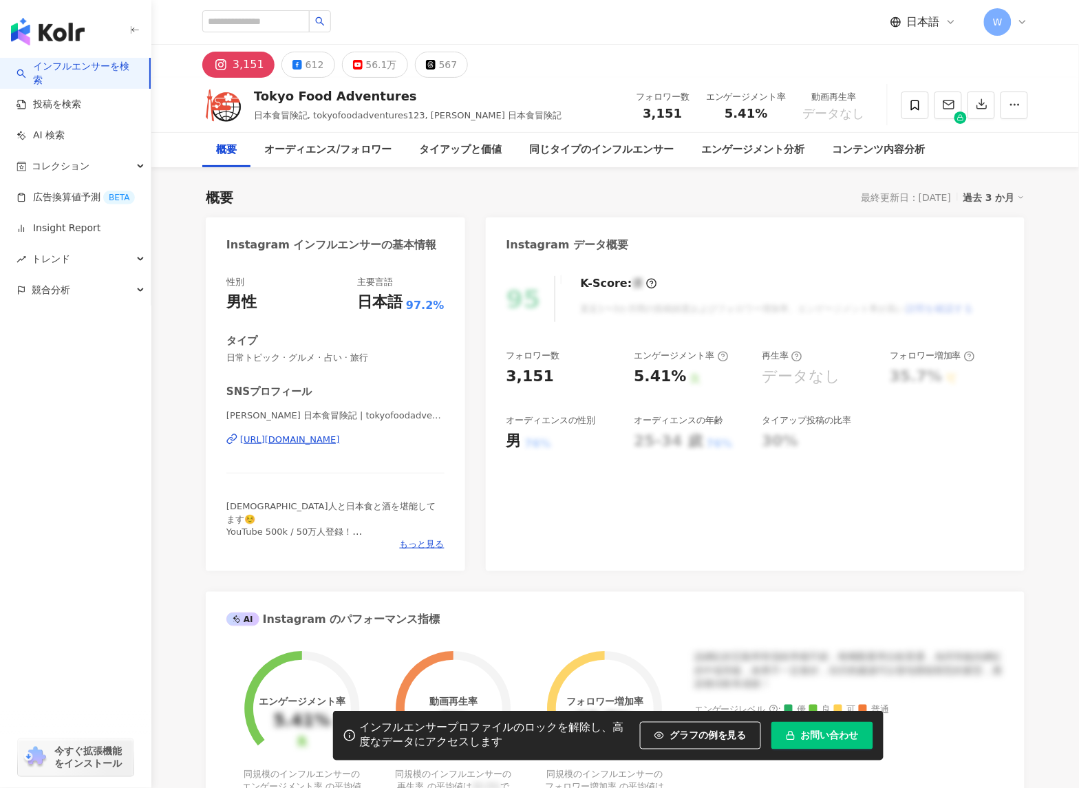
click at [292, 441] on div "[URL][DOMAIN_NAME]" at bounding box center [290, 439] width 100 height 12
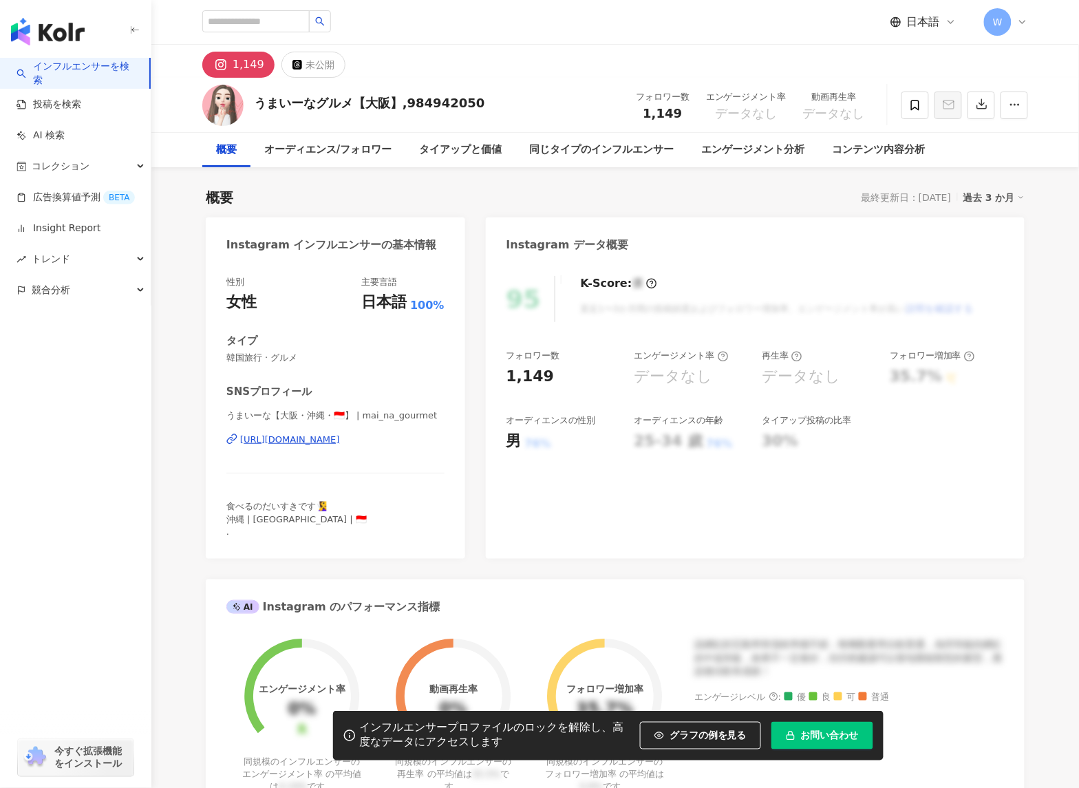
click at [308, 444] on div "https://www.instagram.com/mai_na_gourmet/" at bounding box center [290, 439] width 100 height 12
click at [997, 19] on span "W" at bounding box center [998, 21] width 10 height 15
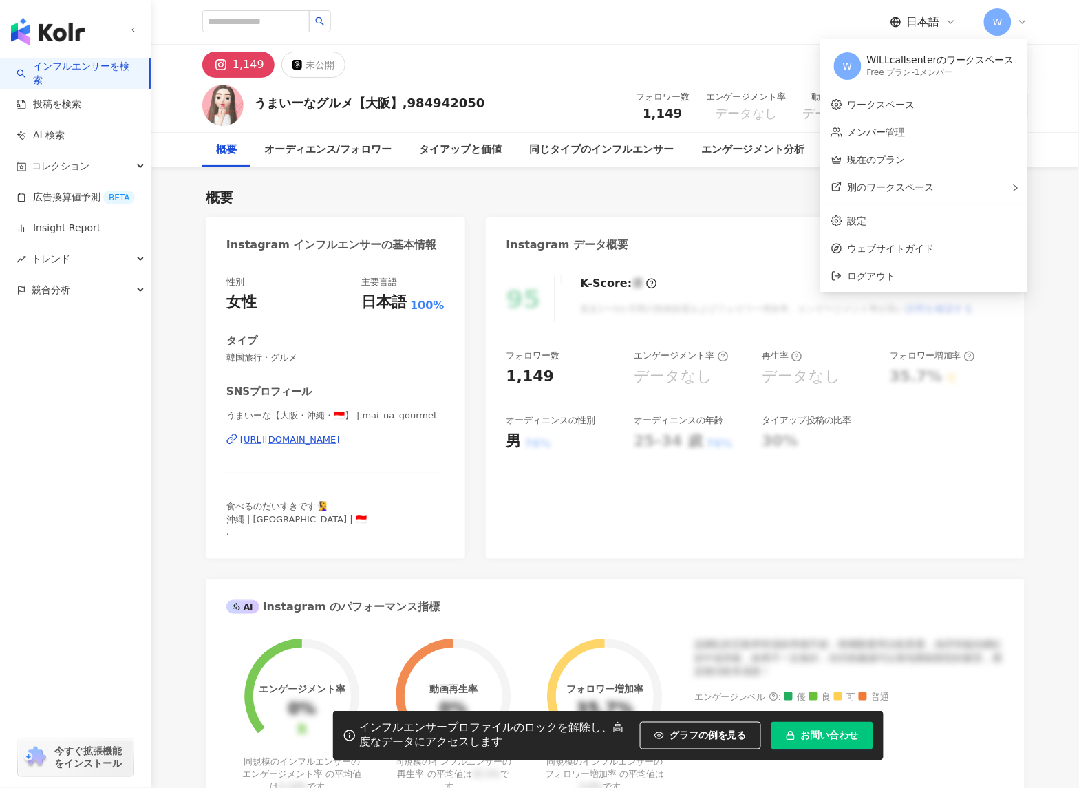
click at [867, 65] on div "W WILLcallsenterのワークスペース Free プラン - 1メンバー" at bounding box center [924, 66] width 202 height 50
click at [876, 61] on div "WILLcallsenterのワークスペース" at bounding box center [940, 61] width 147 height 14
click at [867, 219] on link "設定" at bounding box center [857, 220] width 19 height 11
